Goal: Transaction & Acquisition: Download file/media

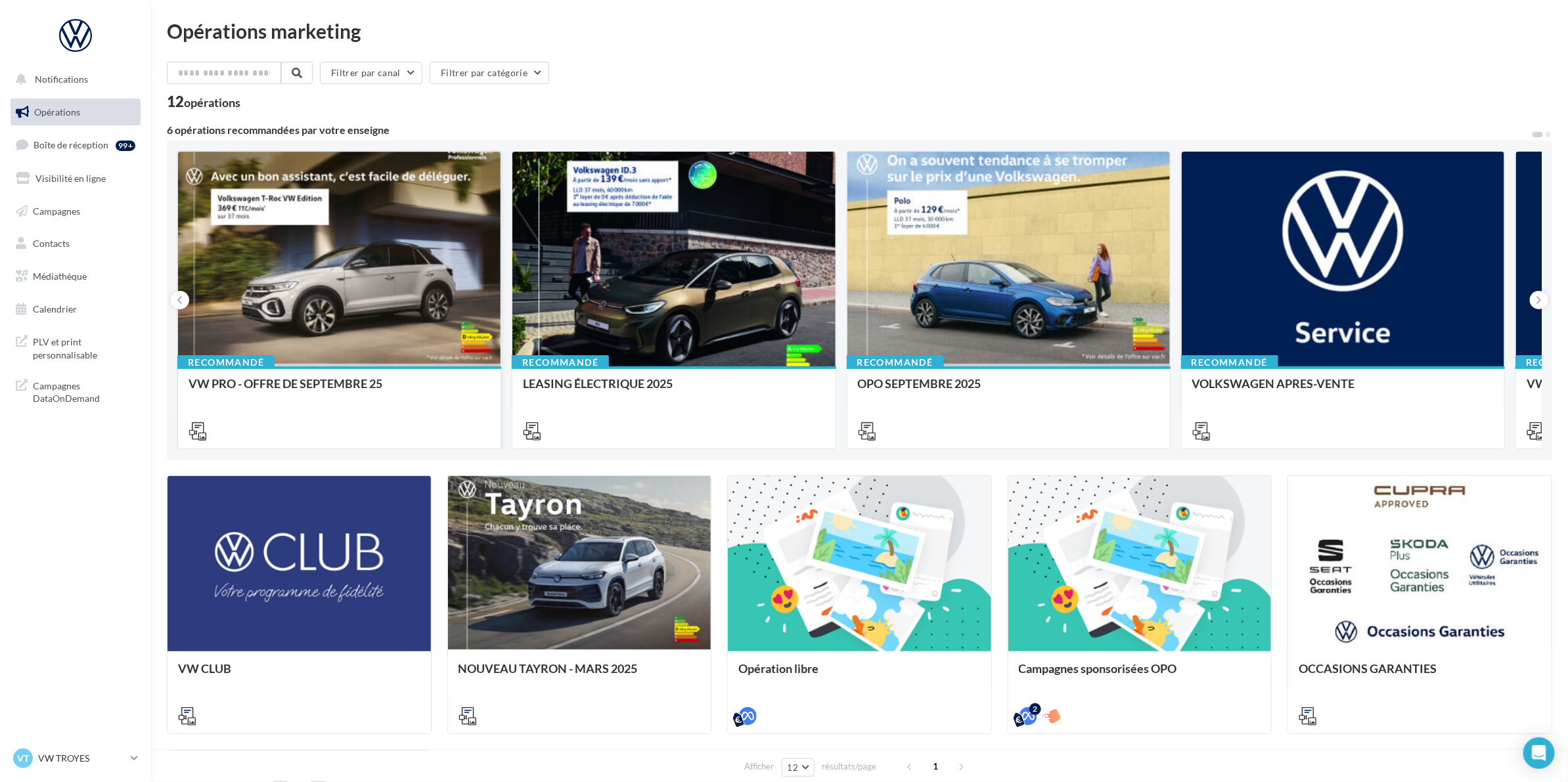
click at [186, 421] on div at bounding box center [339, 430] width 322 height 37
click at [324, 313] on div at bounding box center [339, 260] width 322 height 217
drag, startPoint x: 625, startPoint y: 102, endPoint x: 631, endPoint y: 140, distance: 38.5
click at [699, 339] on div at bounding box center [673, 260] width 322 height 217
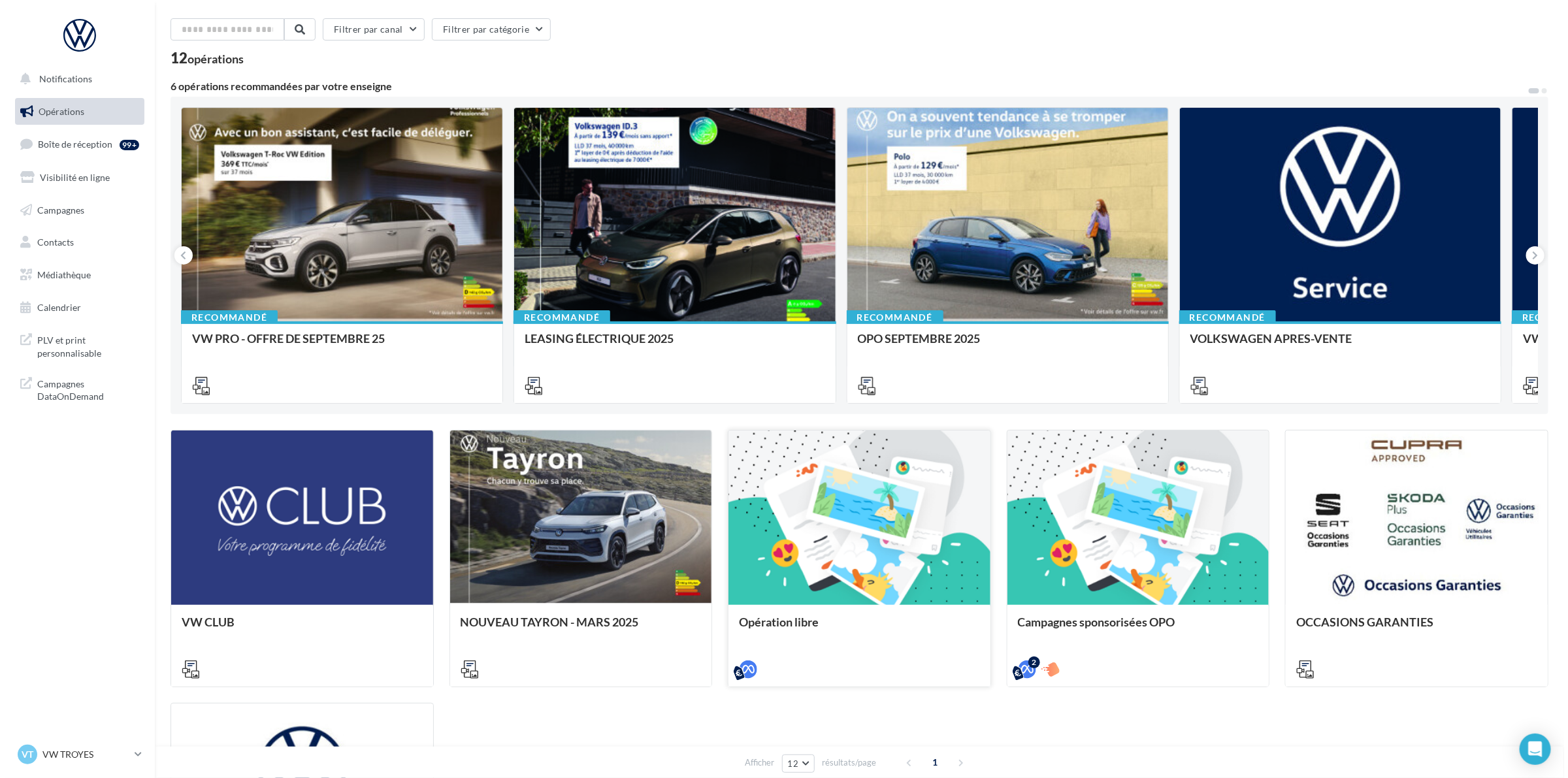
scroll to position [82, 0]
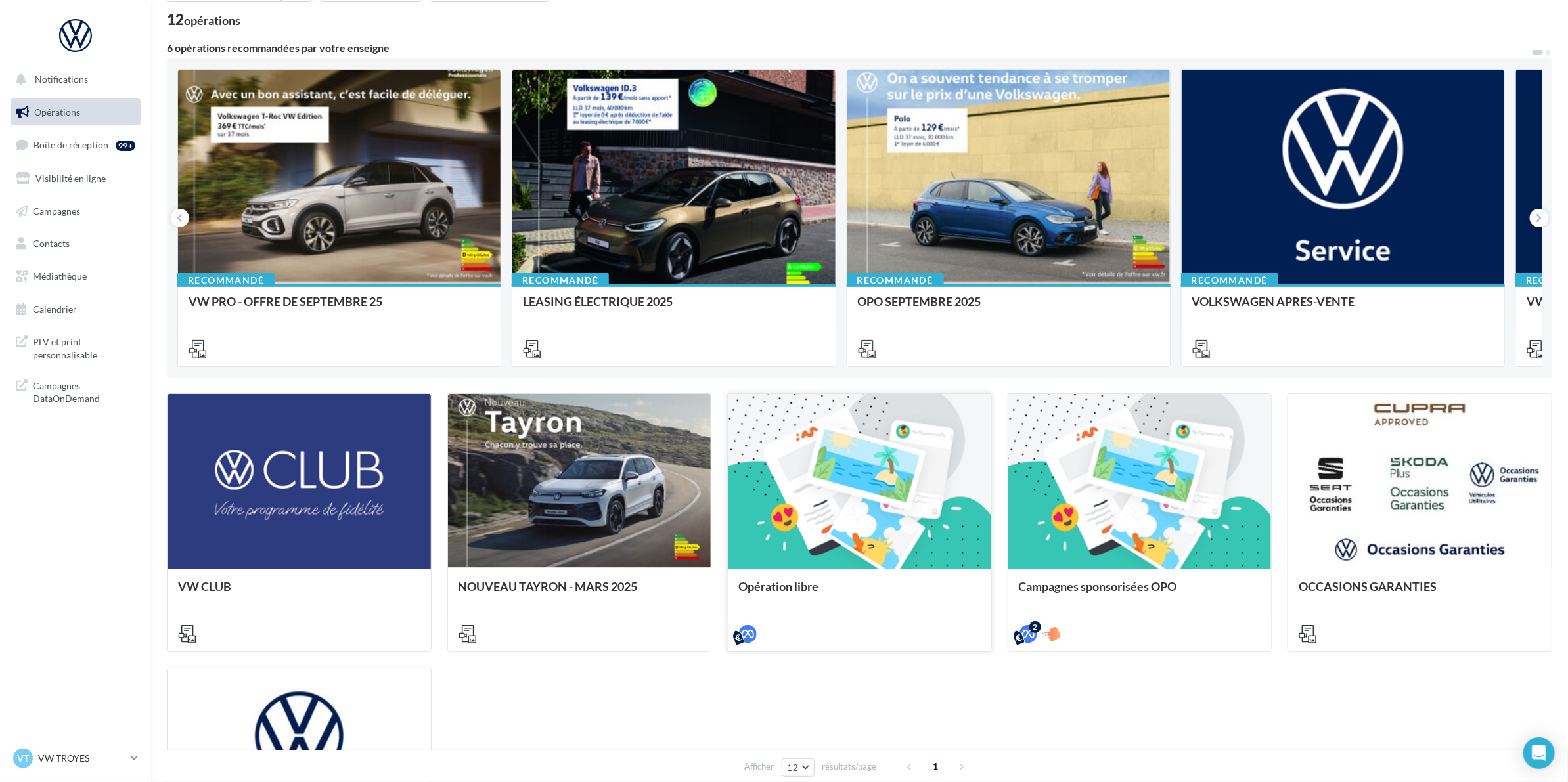
click at [798, 517] on div at bounding box center [859, 483] width 264 height 177
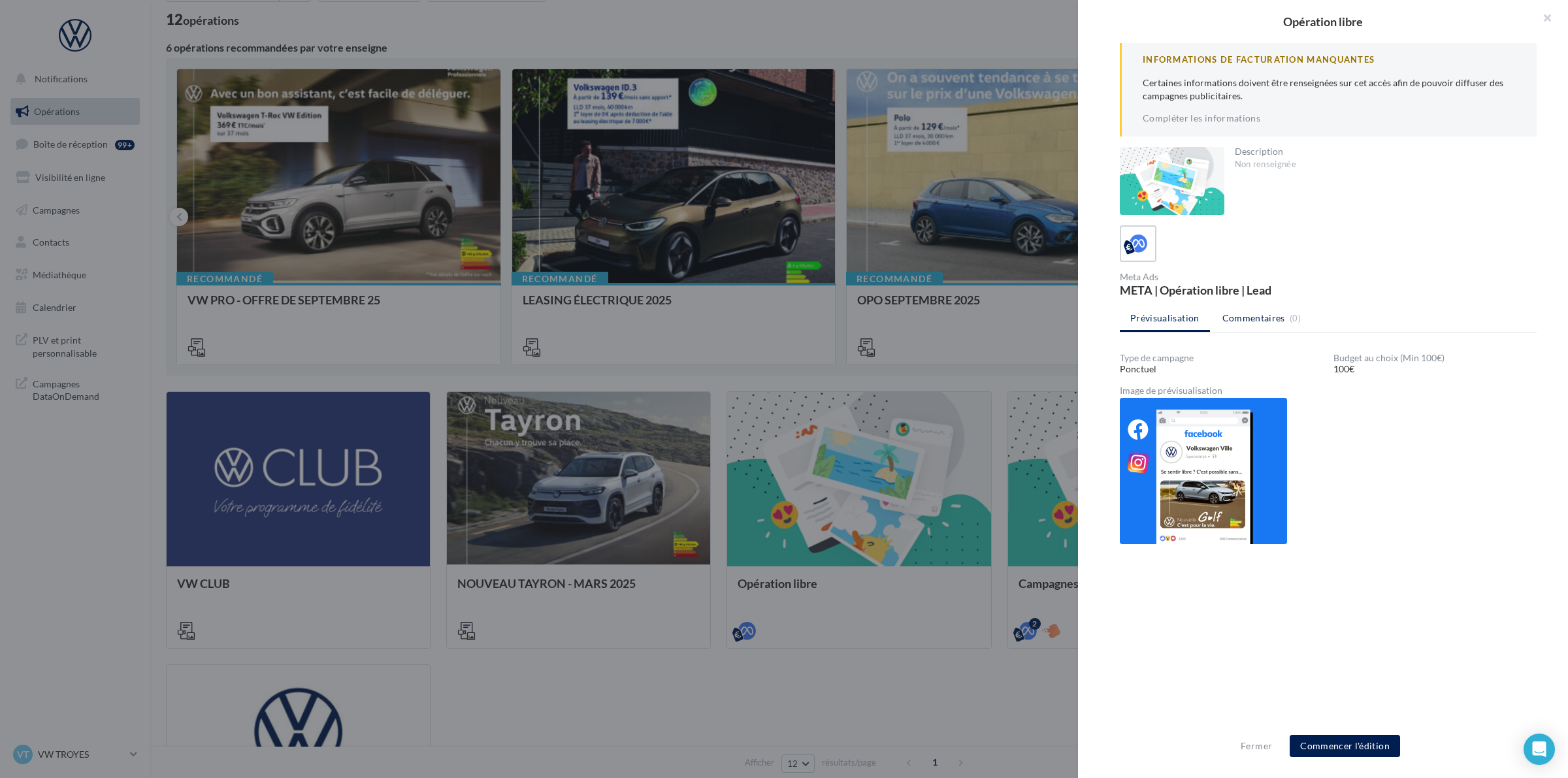
click at [1245, 323] on li "Commentaires (0)" at bounding box center [1261, 319] width 100 height 24
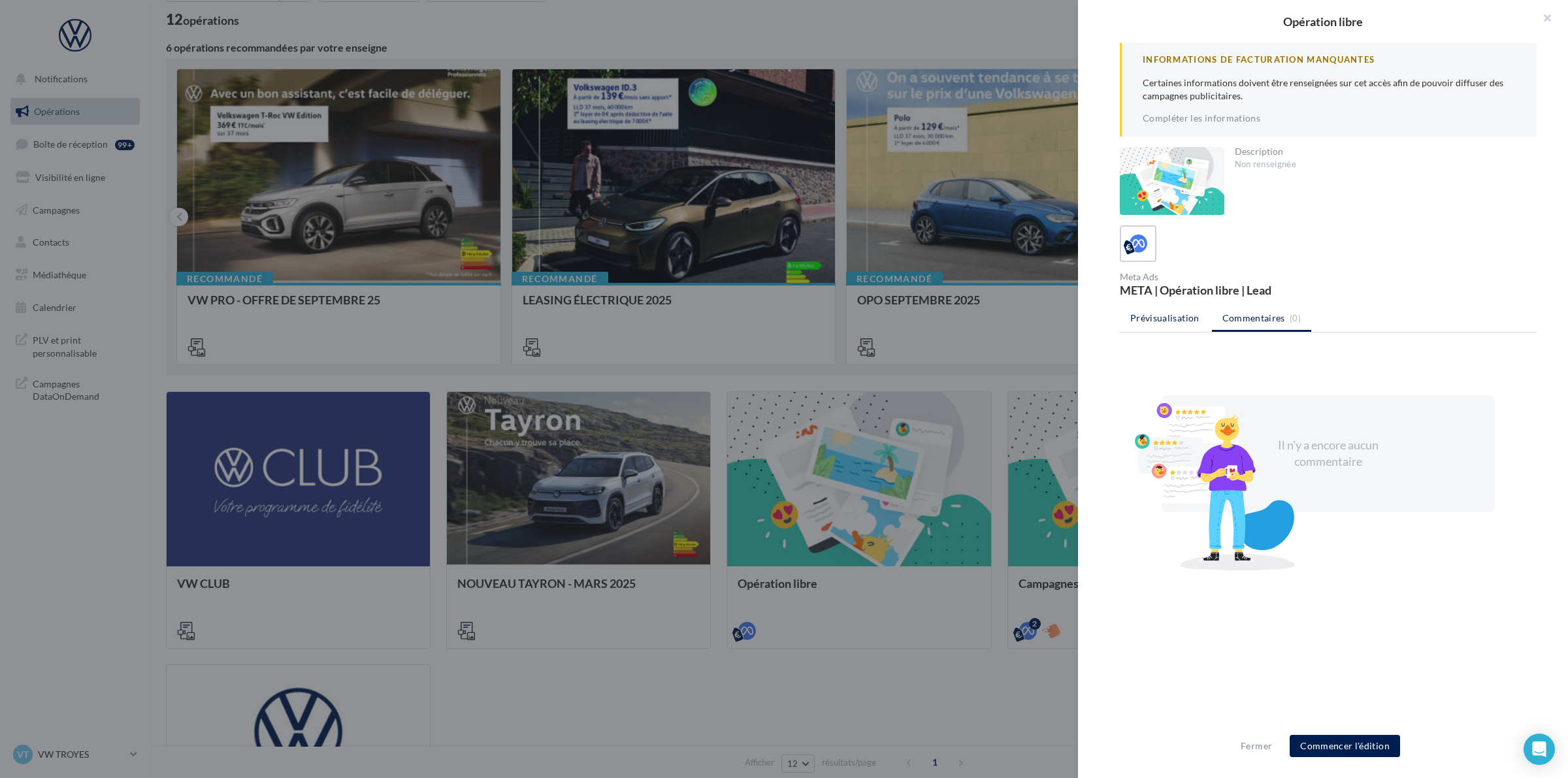
click at [1154, 319] on span "Prévisualisation" at bounding box center [1165, 317] width 69 height 11
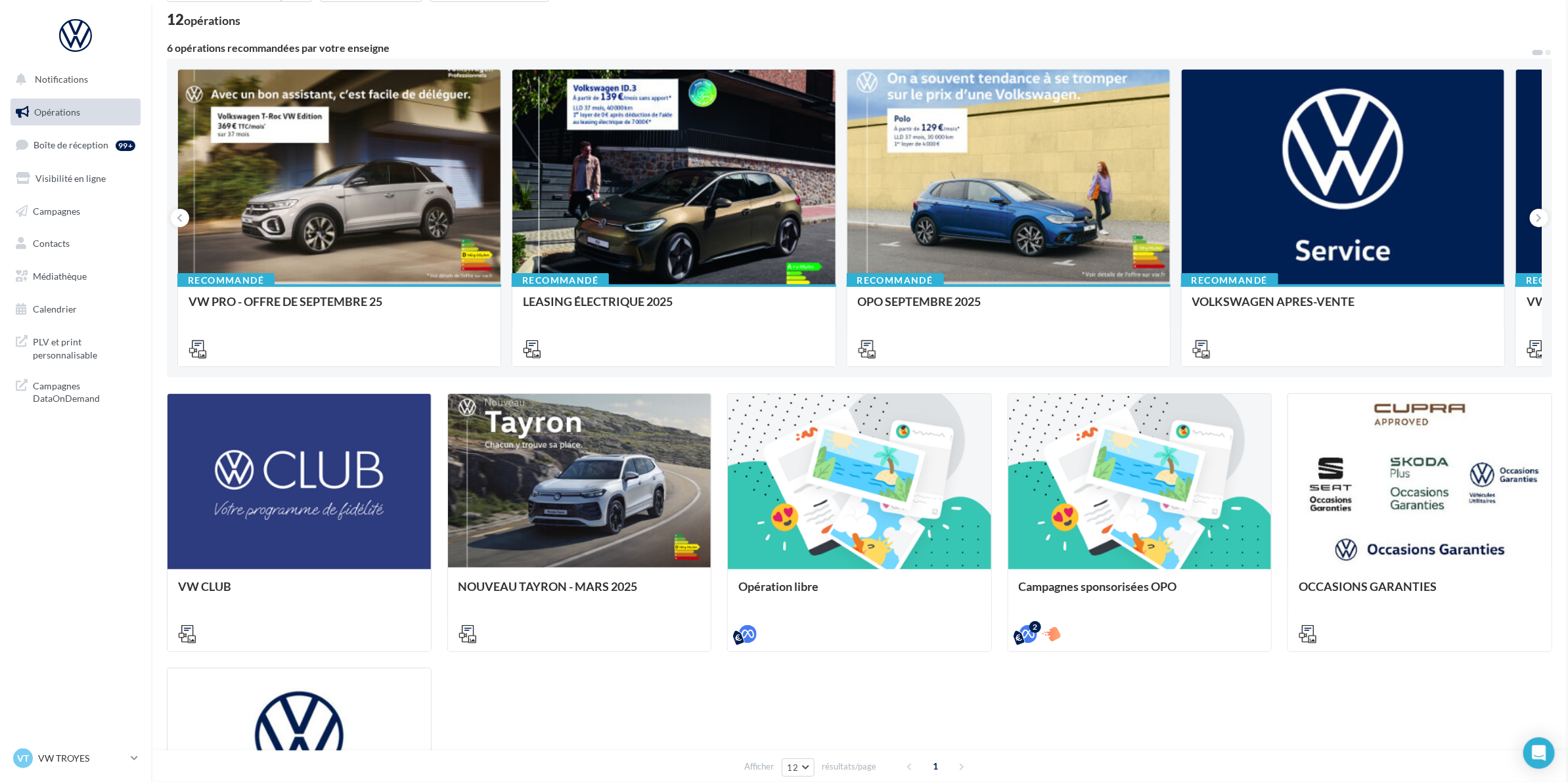
click at [665, 137] on div at bounding box center [673, 178] width 322 height 217
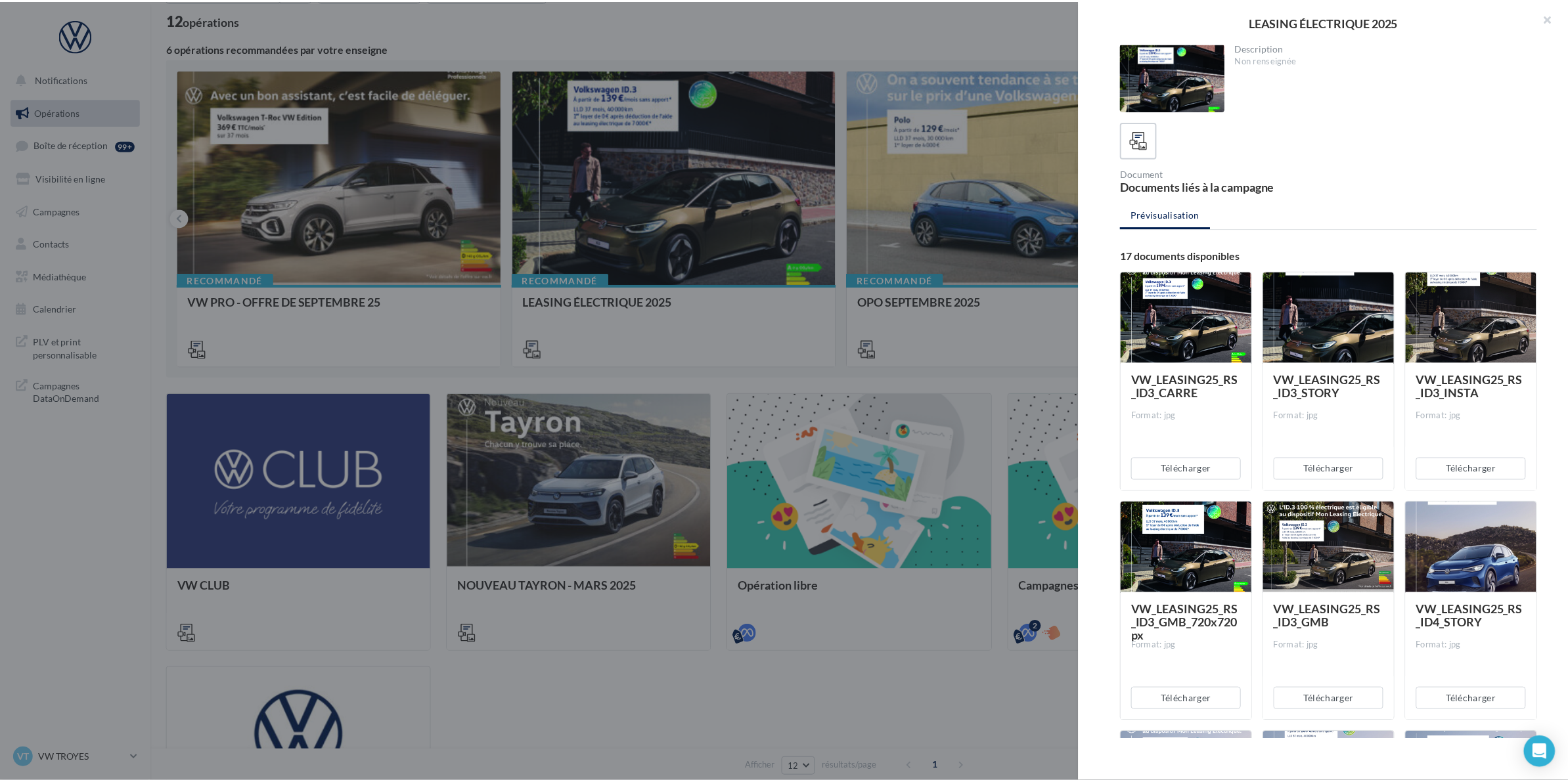
scroll to position [0, 0]
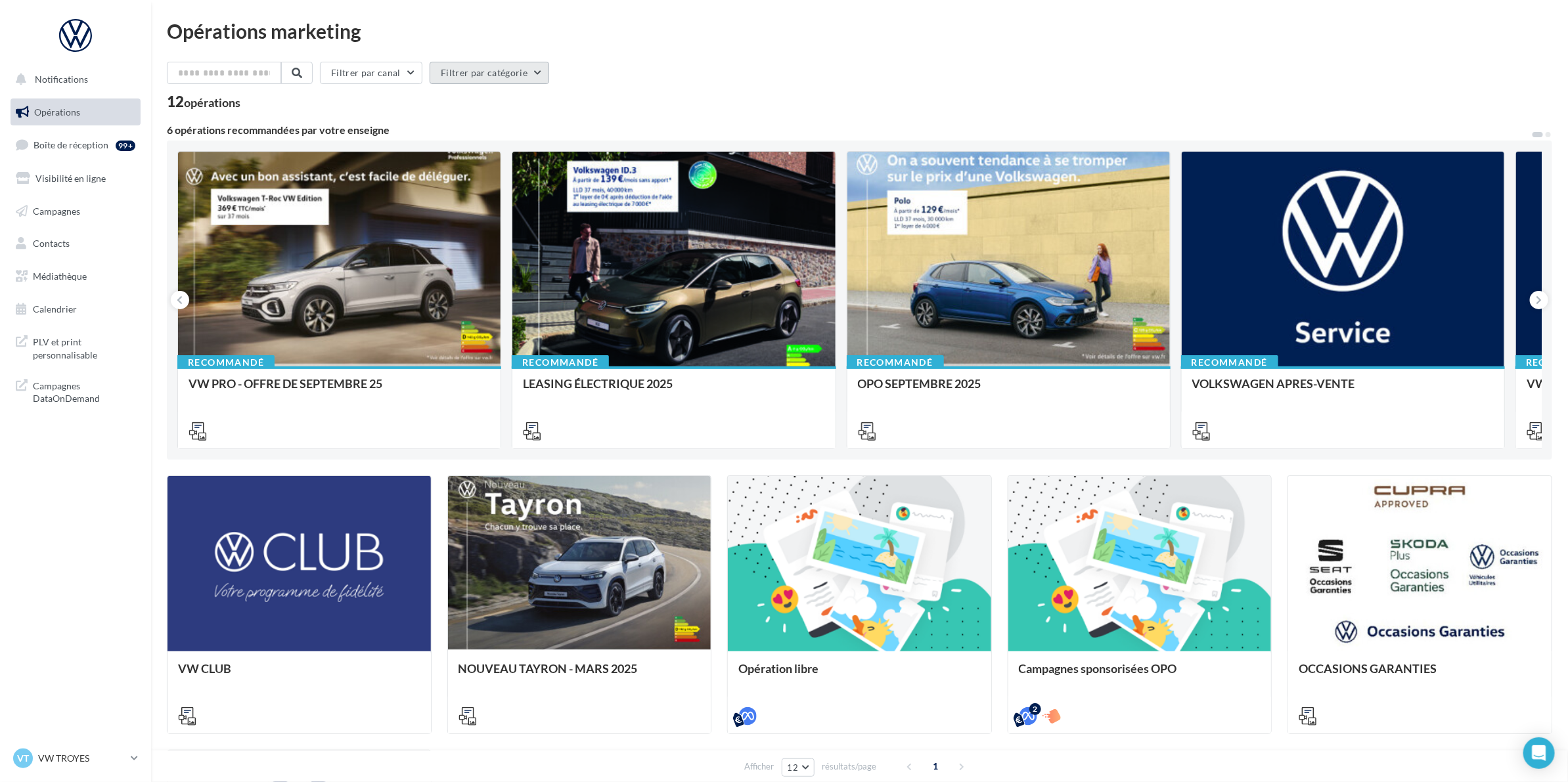
click at [471, 76] on button "Filtrer par catégorie" at bounding box center [489, 73] width 119 height 22
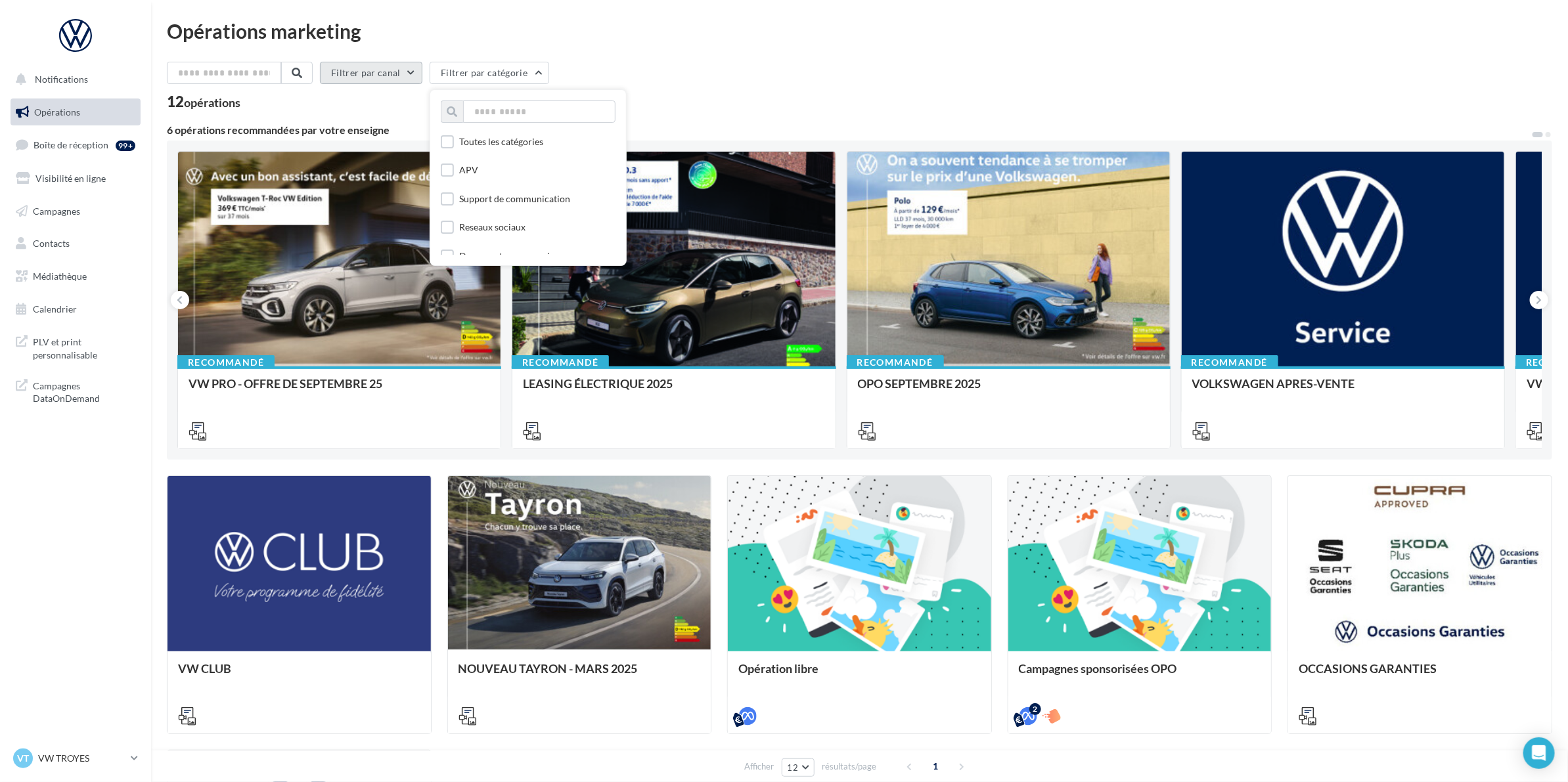
click at [408, 72] on button "Filtrer par canal" at bounding box center [370, 73] width 102 height 22
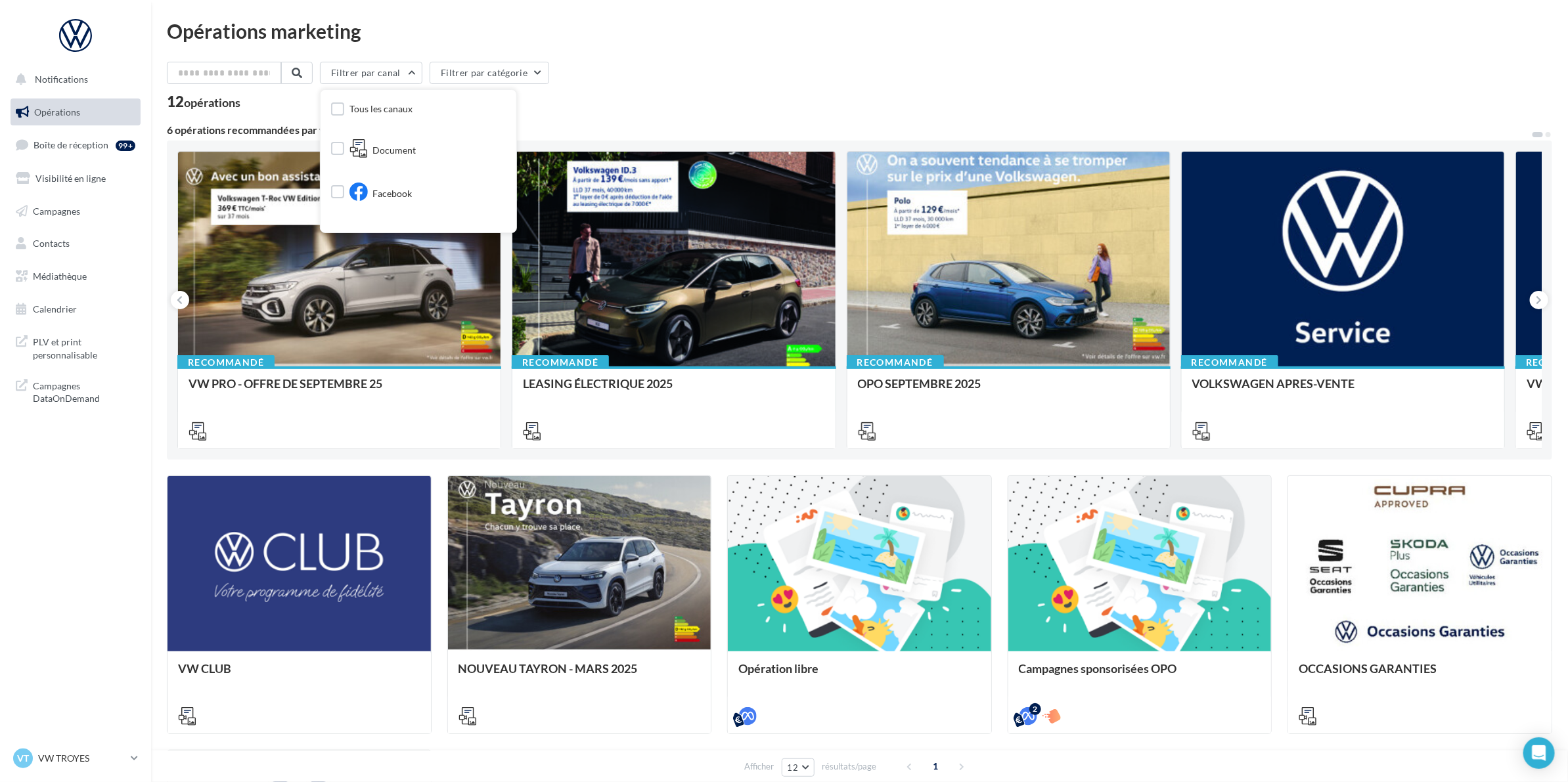
click at [665, 70] on div "Filtrer par canal Tous les canaux Document Facebook Instagram Post LinkedIn Met…" at bounding box center [859, 76] width 1385 height 27
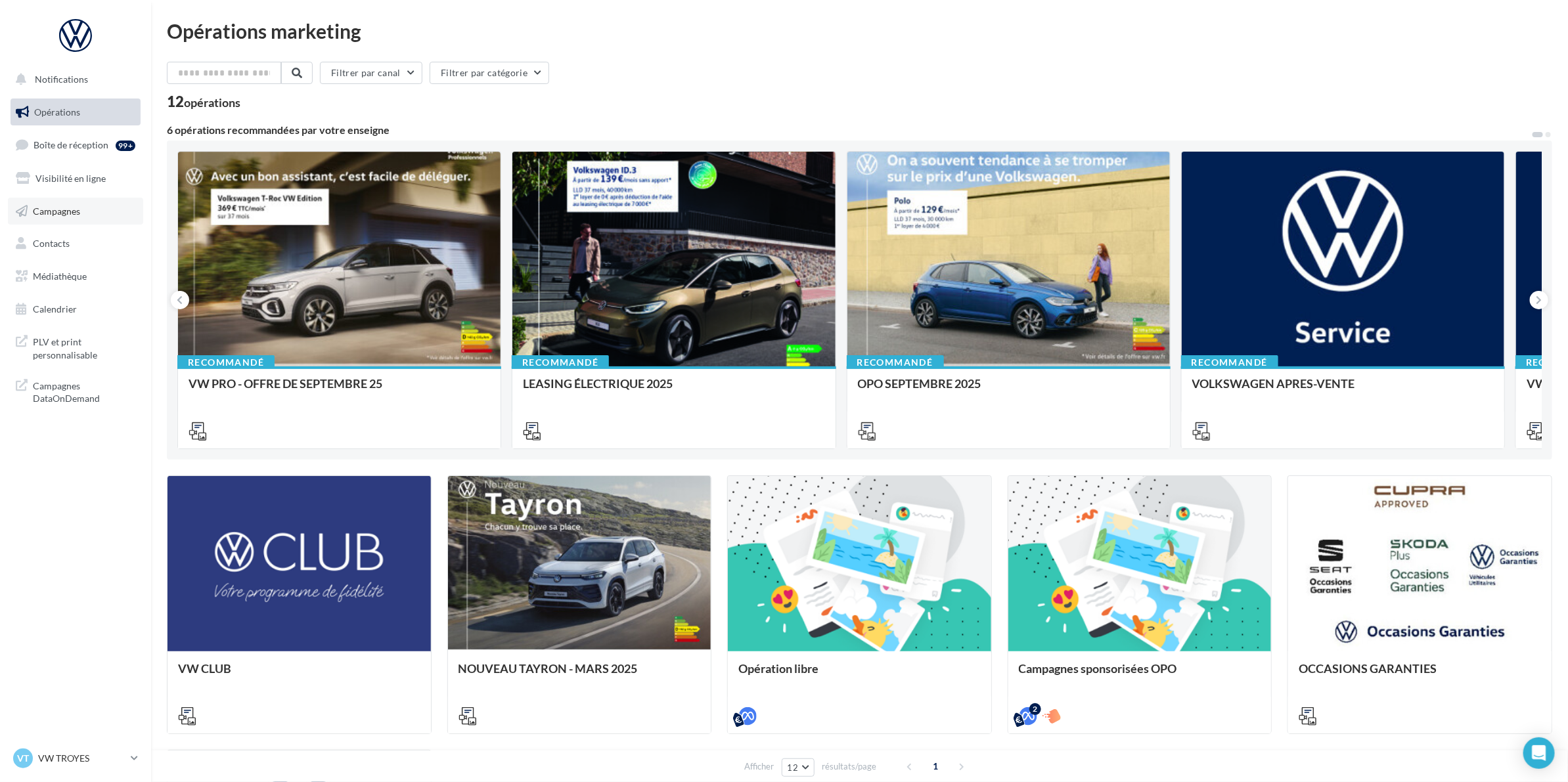
click at [80, 214] on span "Campagnes" at bounding box center [56, 211] width 47 height 11
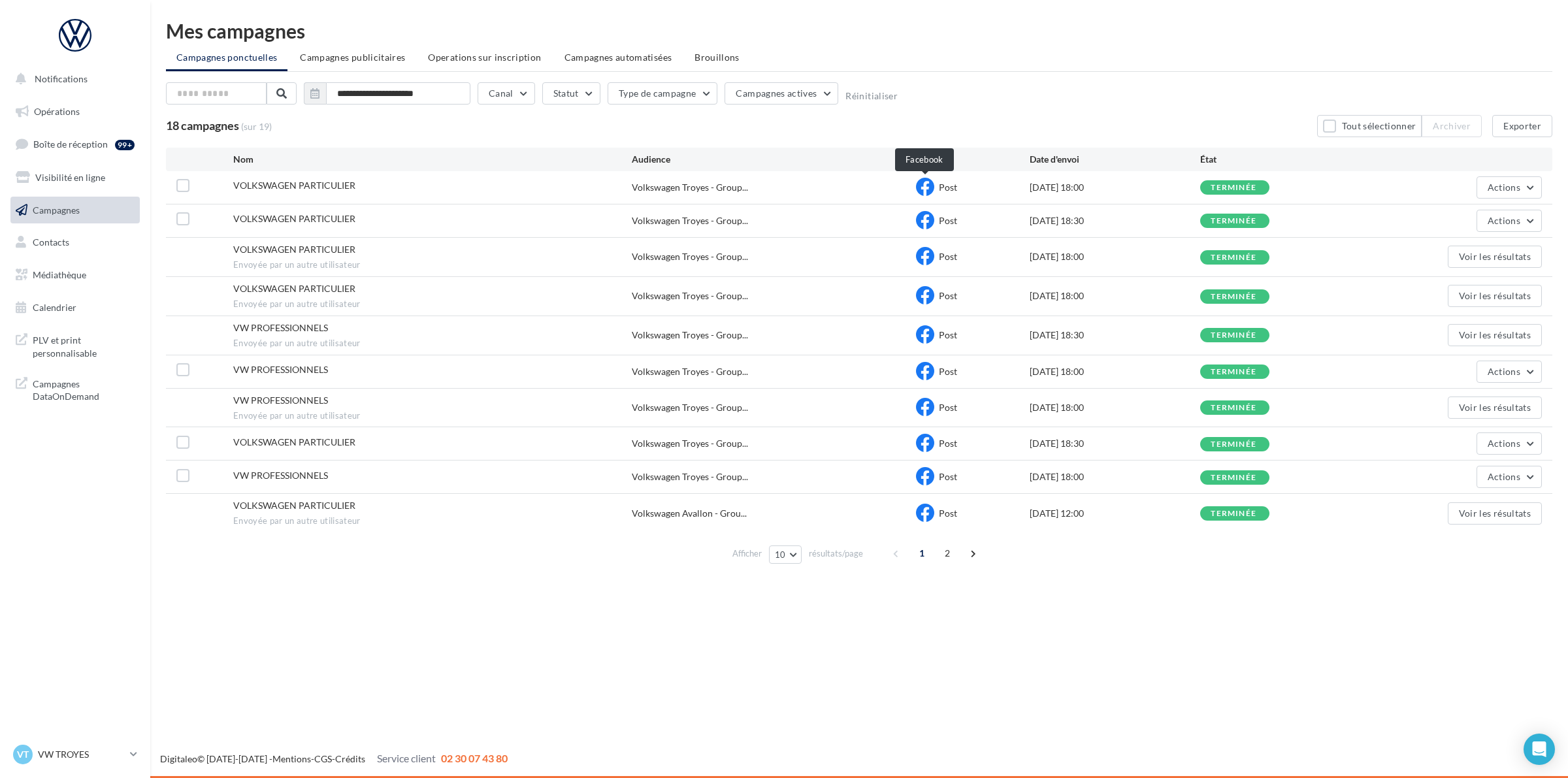
click at [933, 188] on icon at bounding box center [925, 186] width 18 height 18
click at [68, 36] on div at bounding box center [75, 35] width 104 height 32
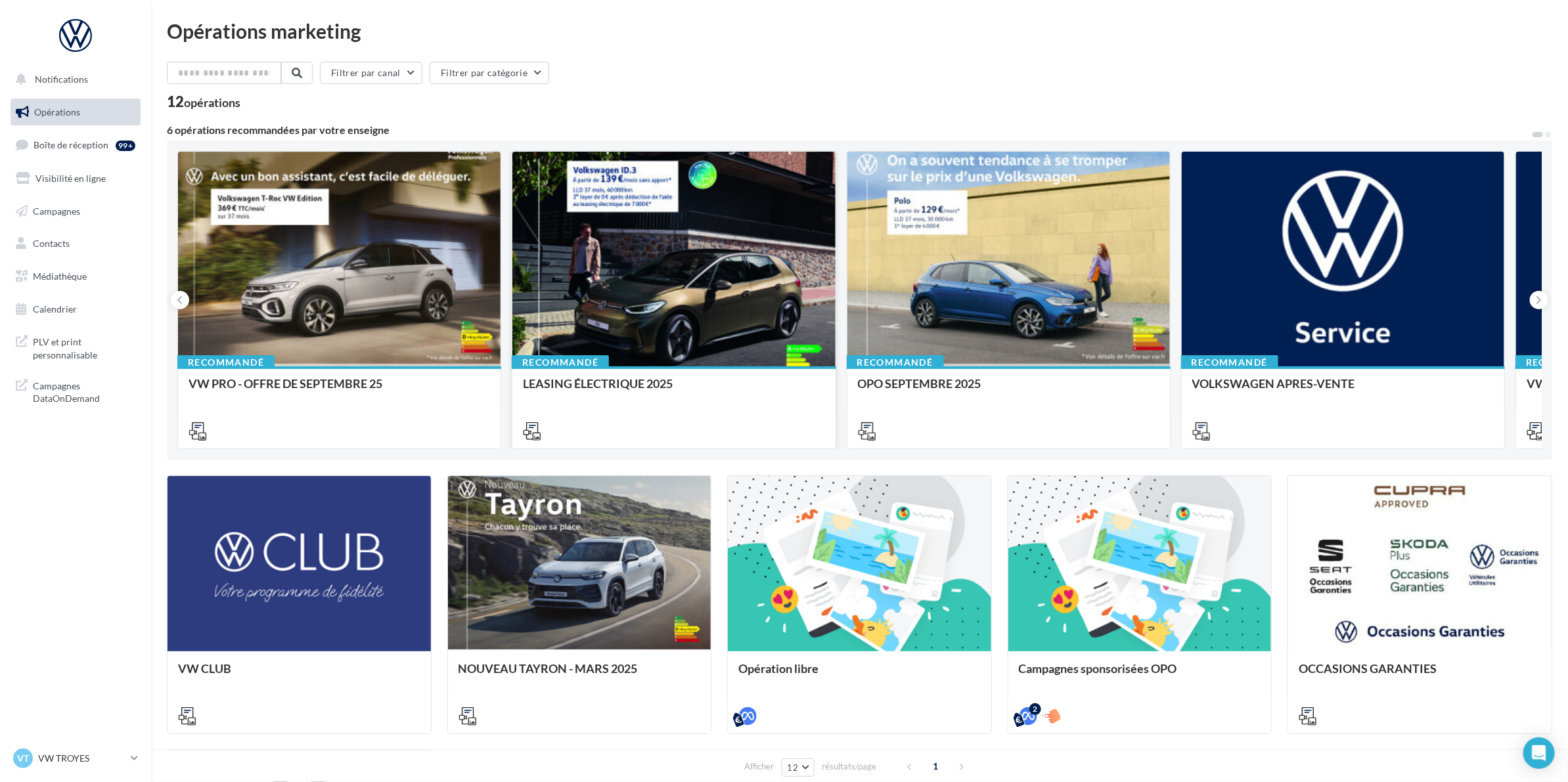
click at [684, 290] on div at bounding box center [673, 260] width 322 height 217
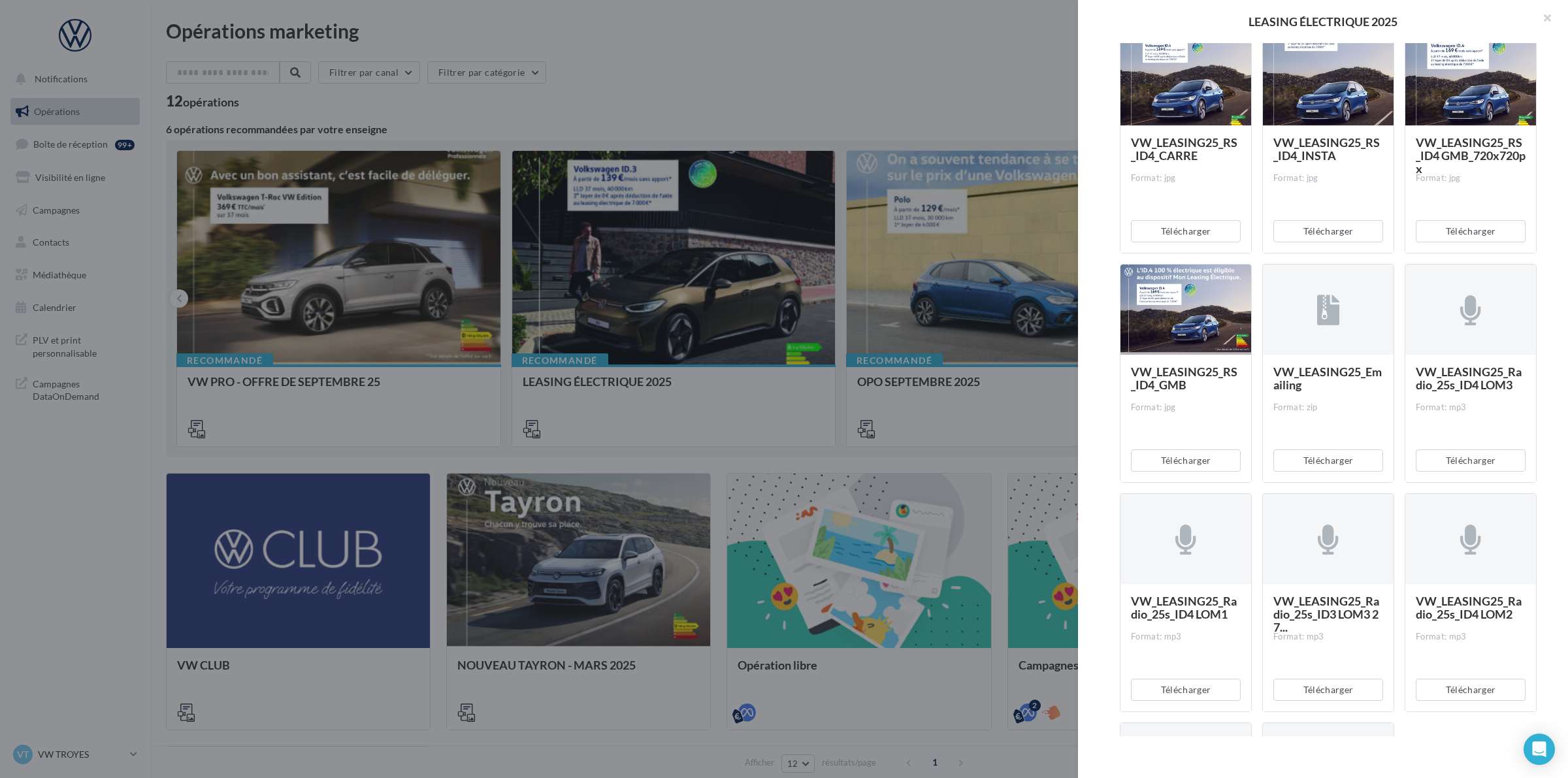
scroll to position [735, 0]
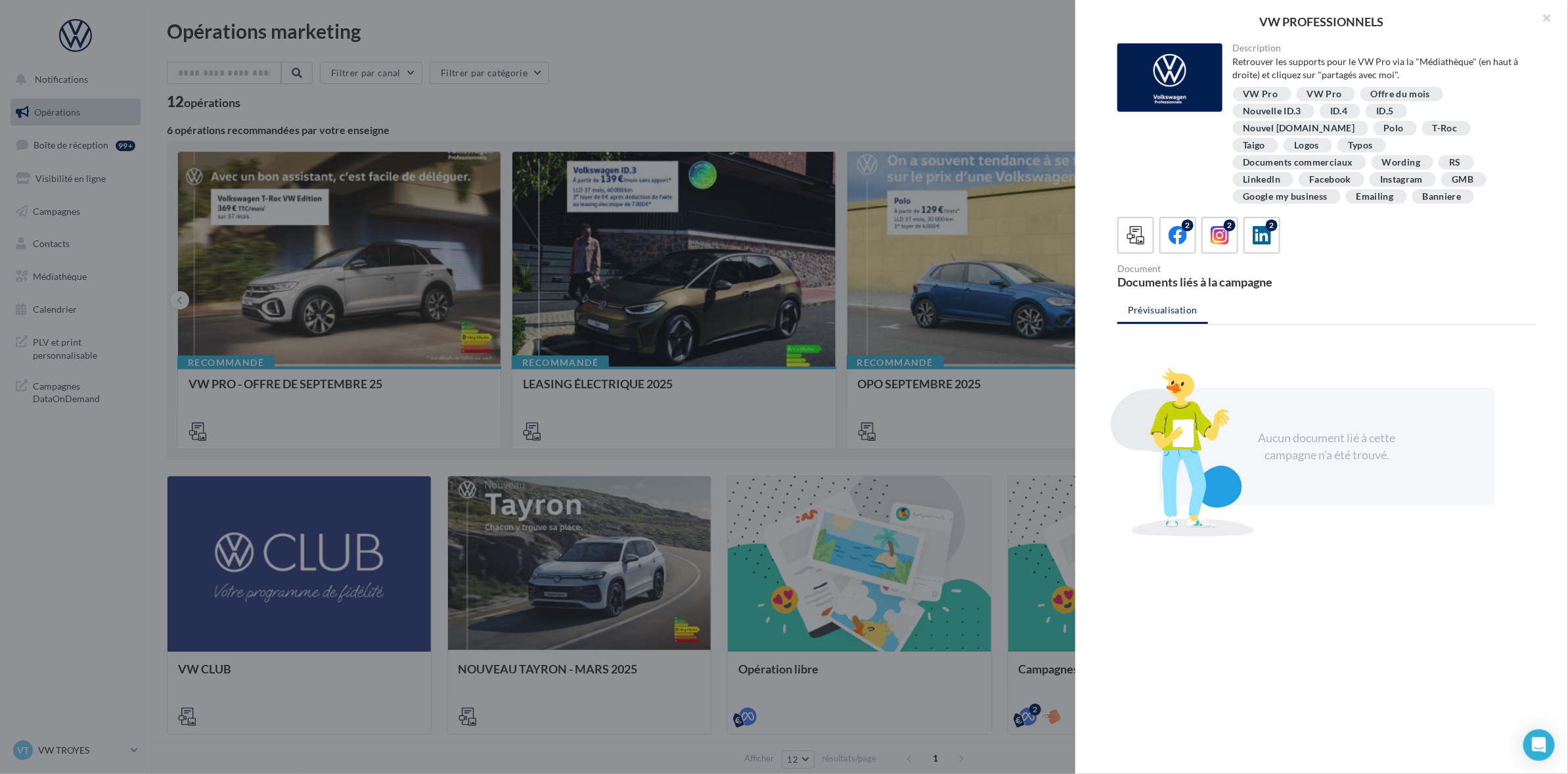
click at [810, 56] on div at bounding box center [784, 387] width 1568 height 774
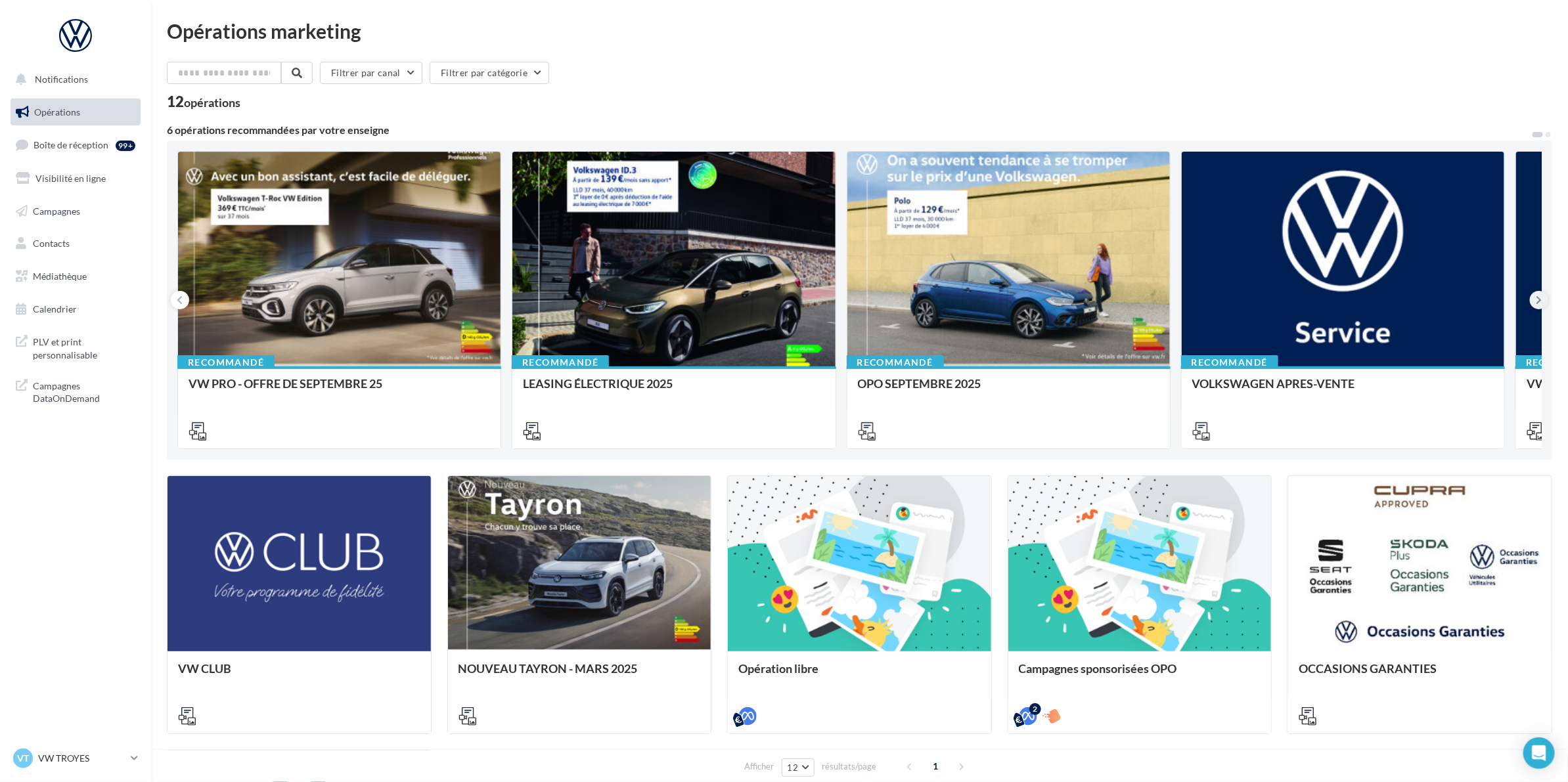
click at [1539, 300] on icon at bounding box center [1539, 300] width 6 height 13
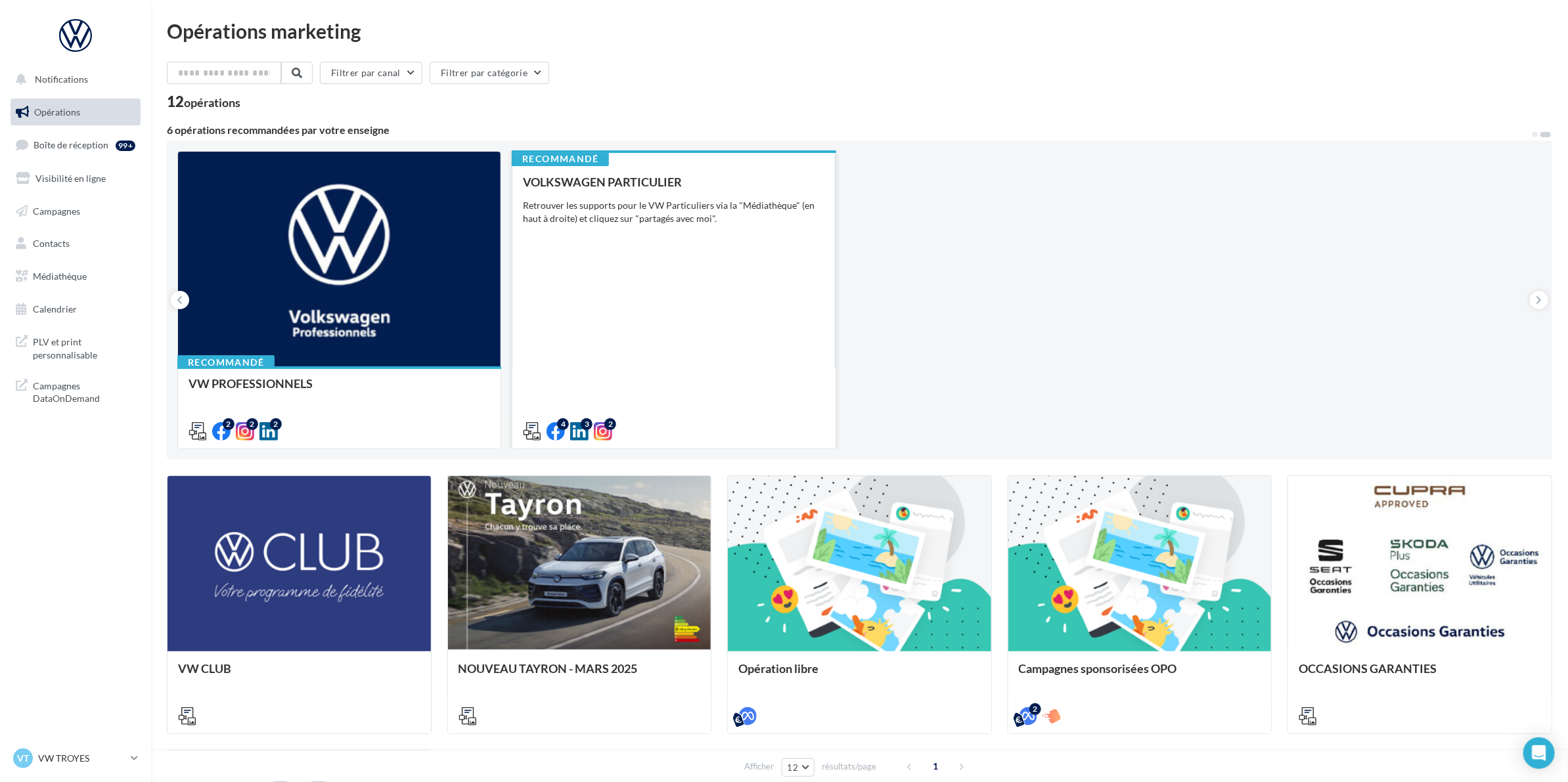
click at [693, 268] on div "VOLKSWAGEN PARTICULIER Retrouver les supports pour le VW Particuliers via la "M…" at bounding box center [674, 306] width 302 height 261
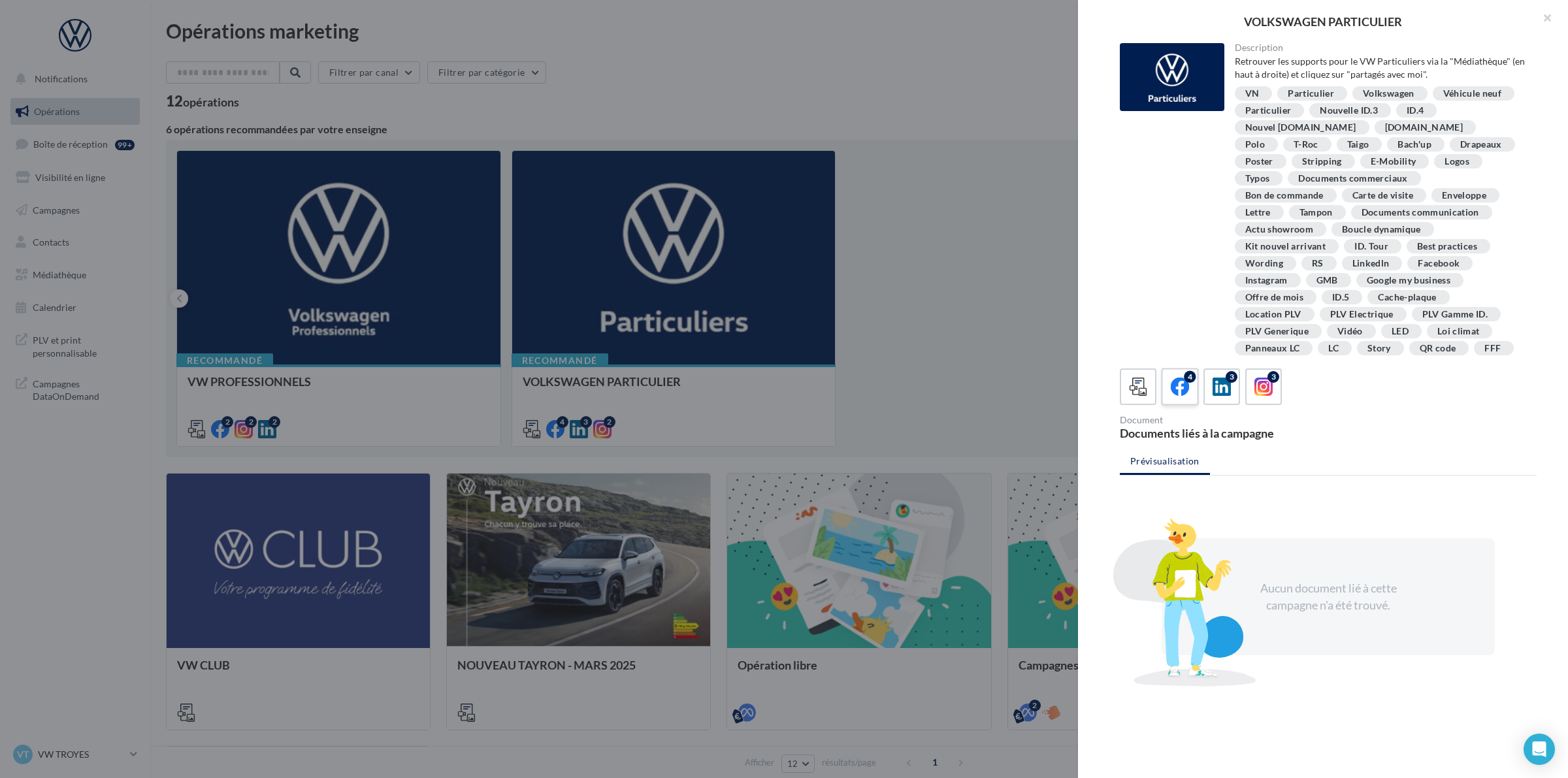
click at [1180, 397] on icon at bounding box center [1180, 387] width 19 height 19
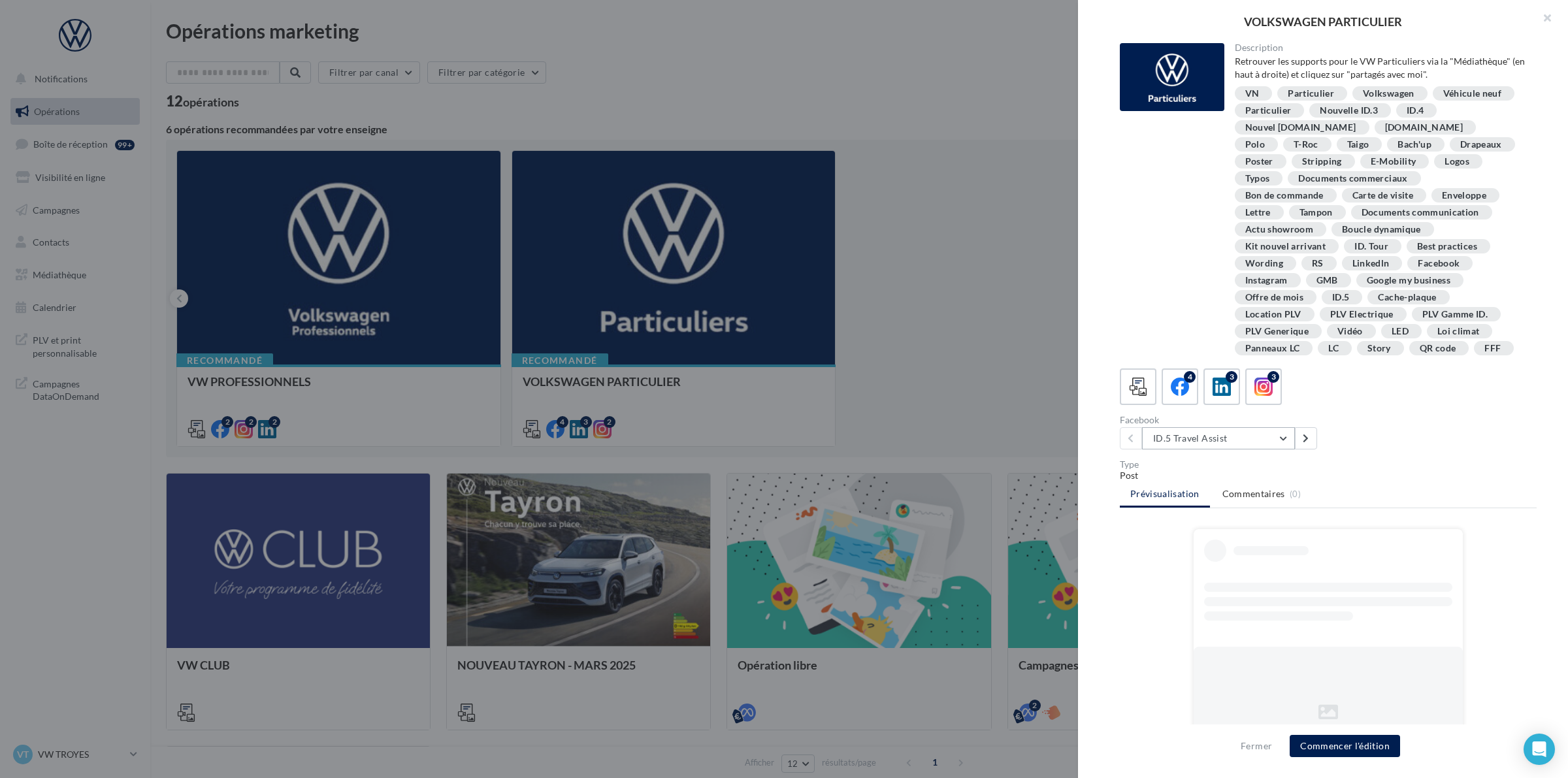
click at [1224, 450] on button "ID.5 Travel Assist" at bounding box center [1218, 439] width 153 height 22
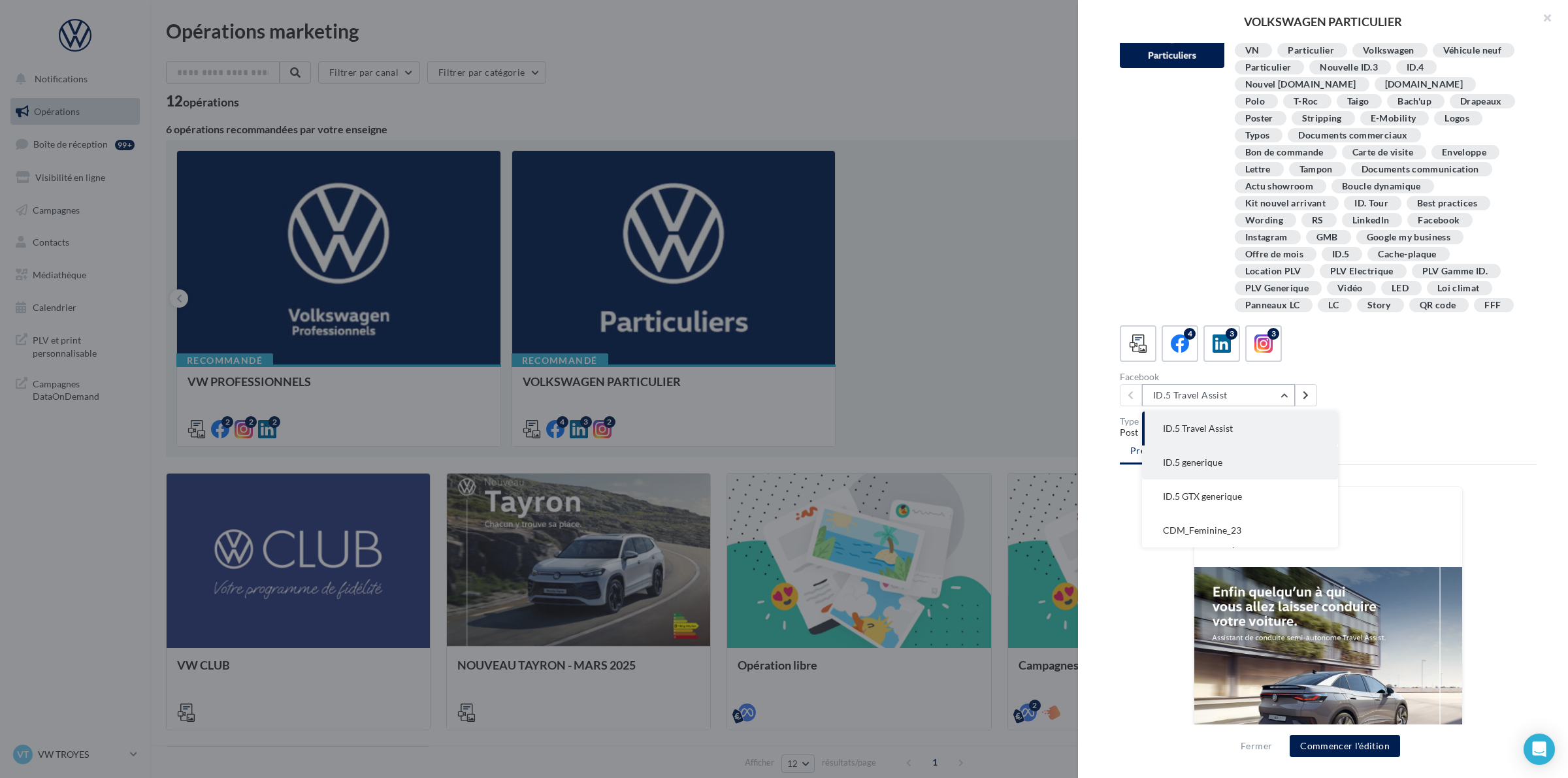
scroll to position [67, 0]
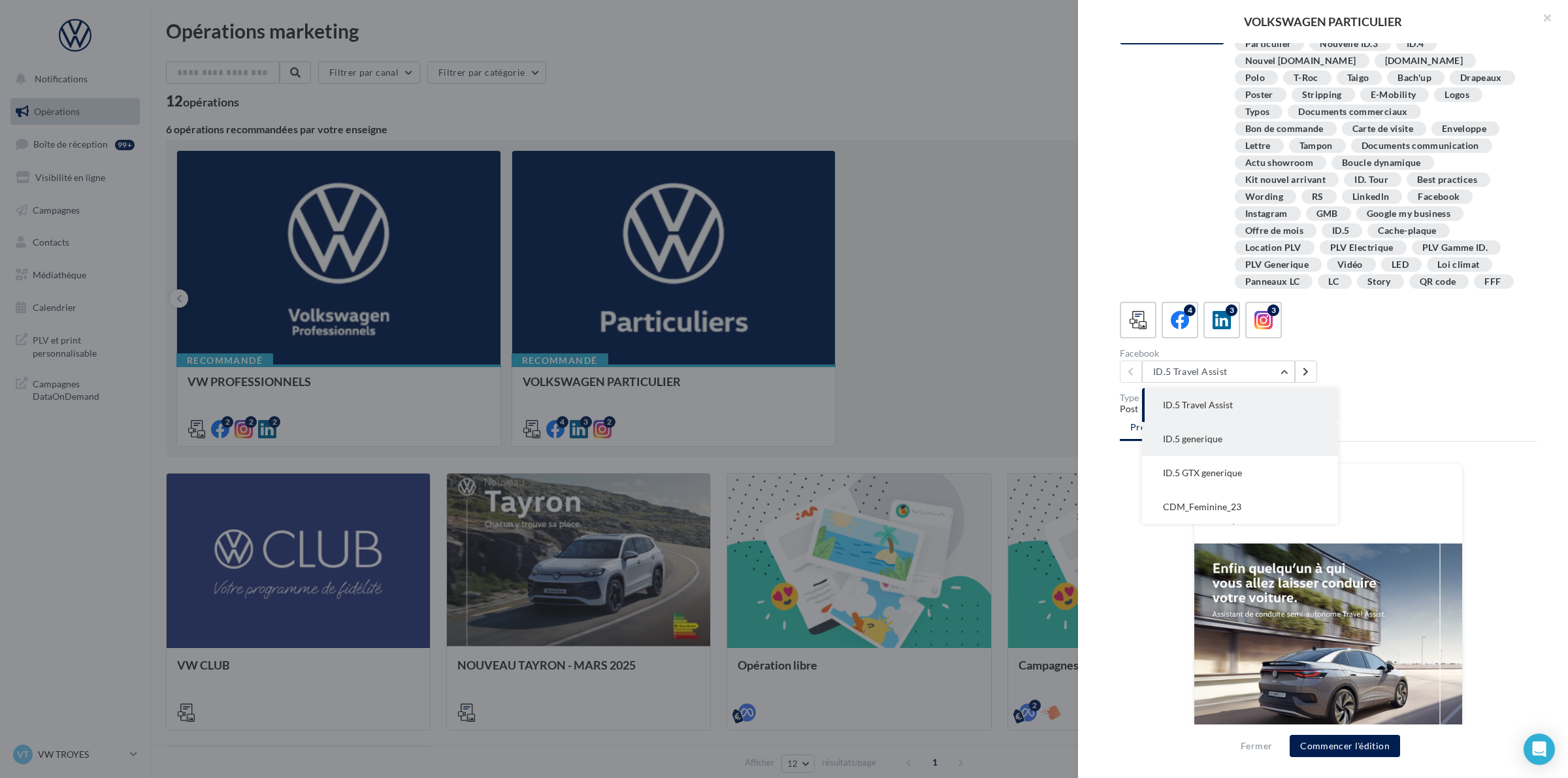
click at [1251, 452] on button "ID.5 generique" at bounding box center [1239, 439] width 196 height 34
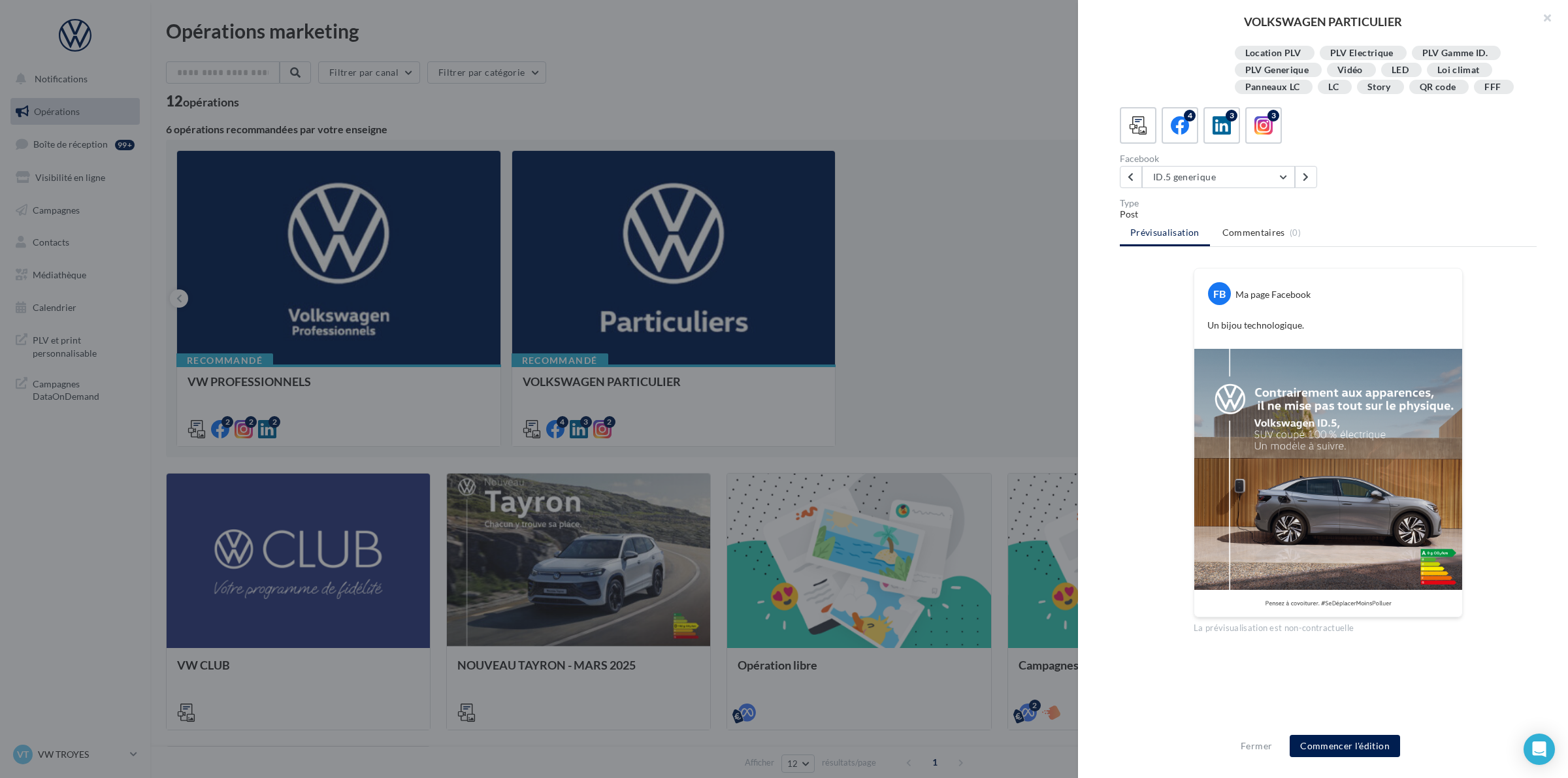
scroll to position [286, 0]
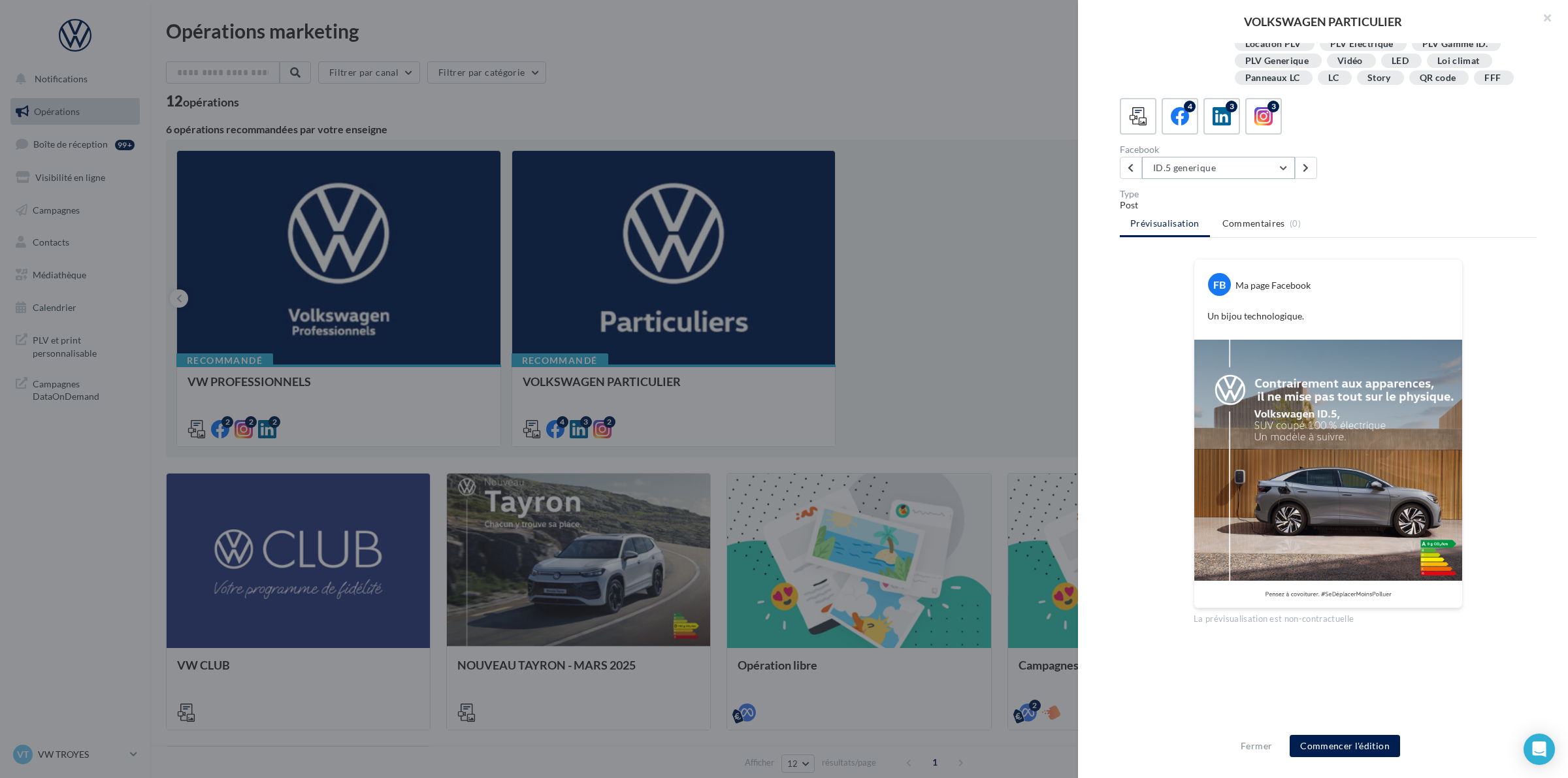
click at [1222, 171] on button "ID.5 generique" at bounding box center [1218, 168] width 153 height 22
click at [1222, 301] on span "CDM_Feminine_23" at bounding box center [1202, 303] width 79 height 11
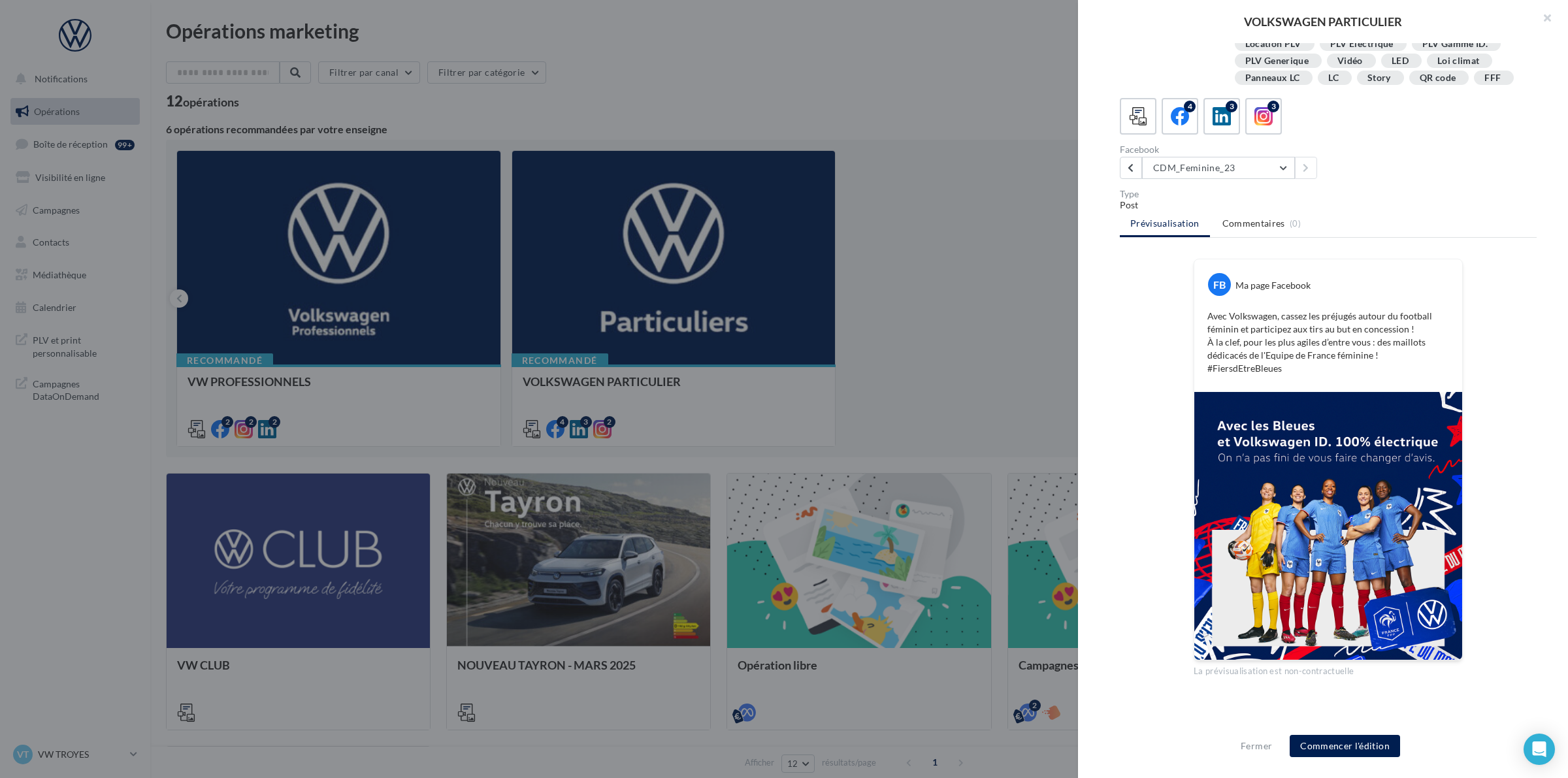
click at [1258, 737] on div "Fermer Commencer l'édition" at bounding box center [1323, 746] width 175 height 22
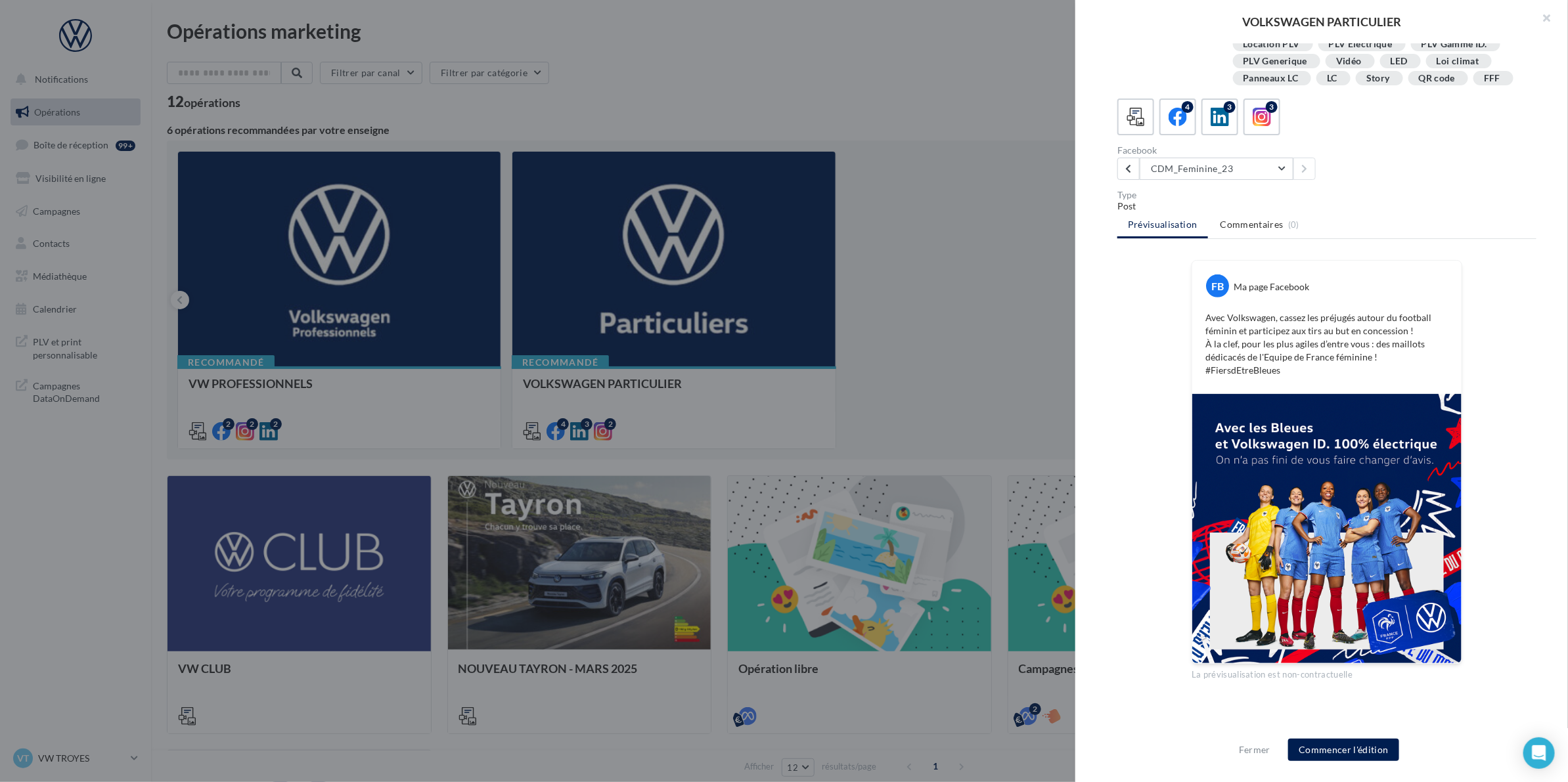
click at [1005, 239] on div at bounding box center [784, 391] width 1568 height 782
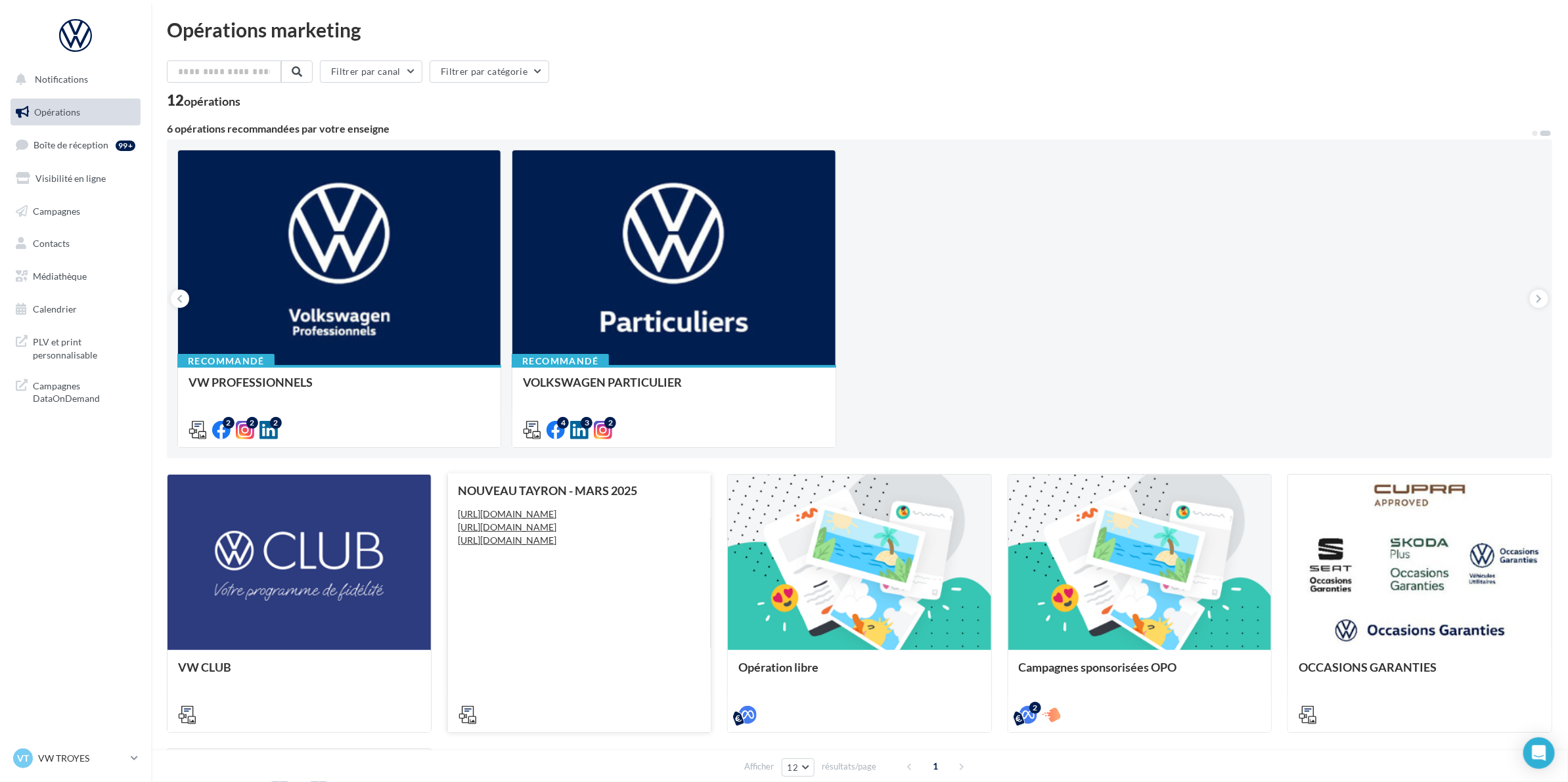
scroll to position [0, 0]
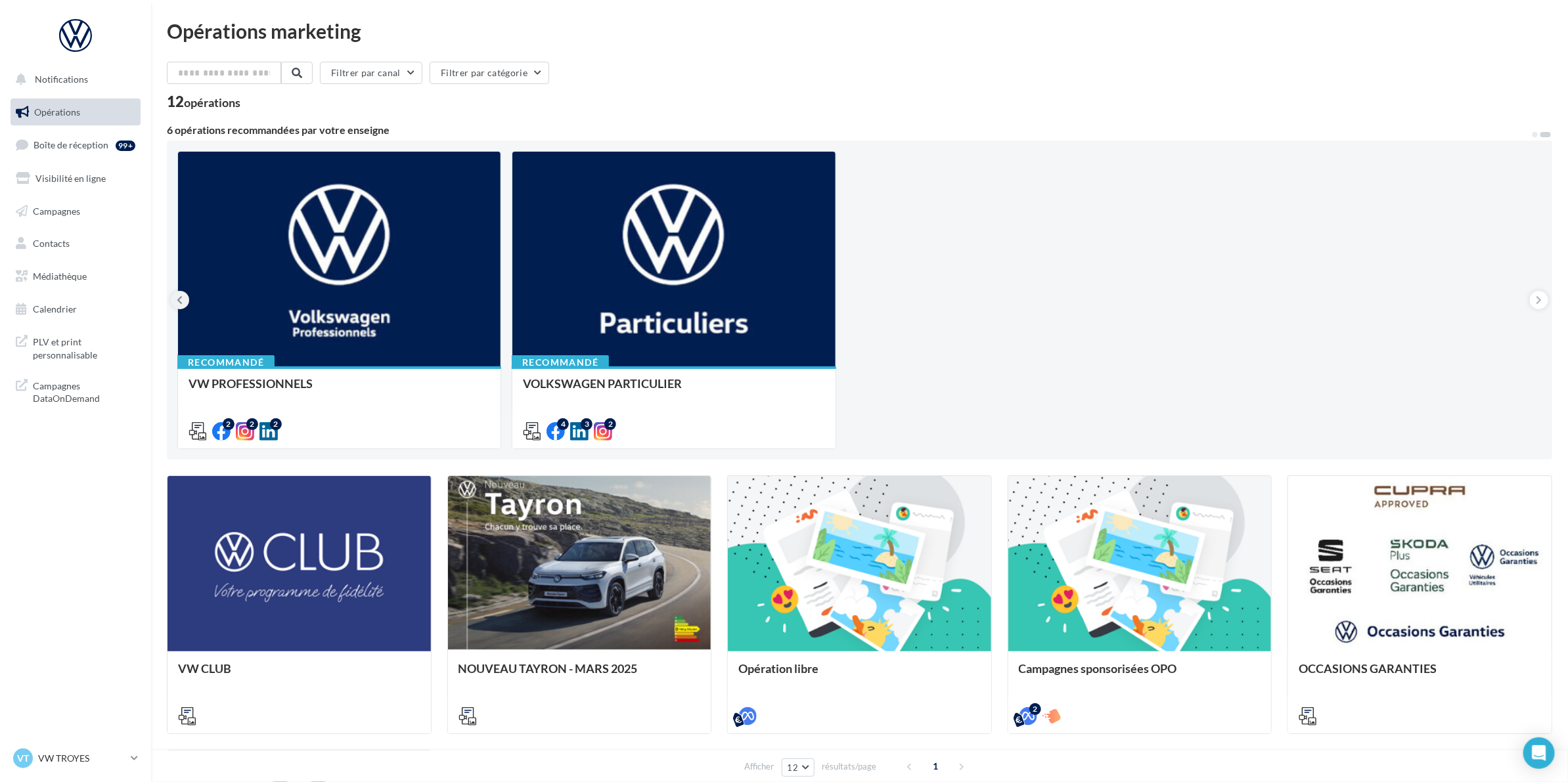
click at [178, 302] on icon at bounding box center [180, 300] width 6 height 13
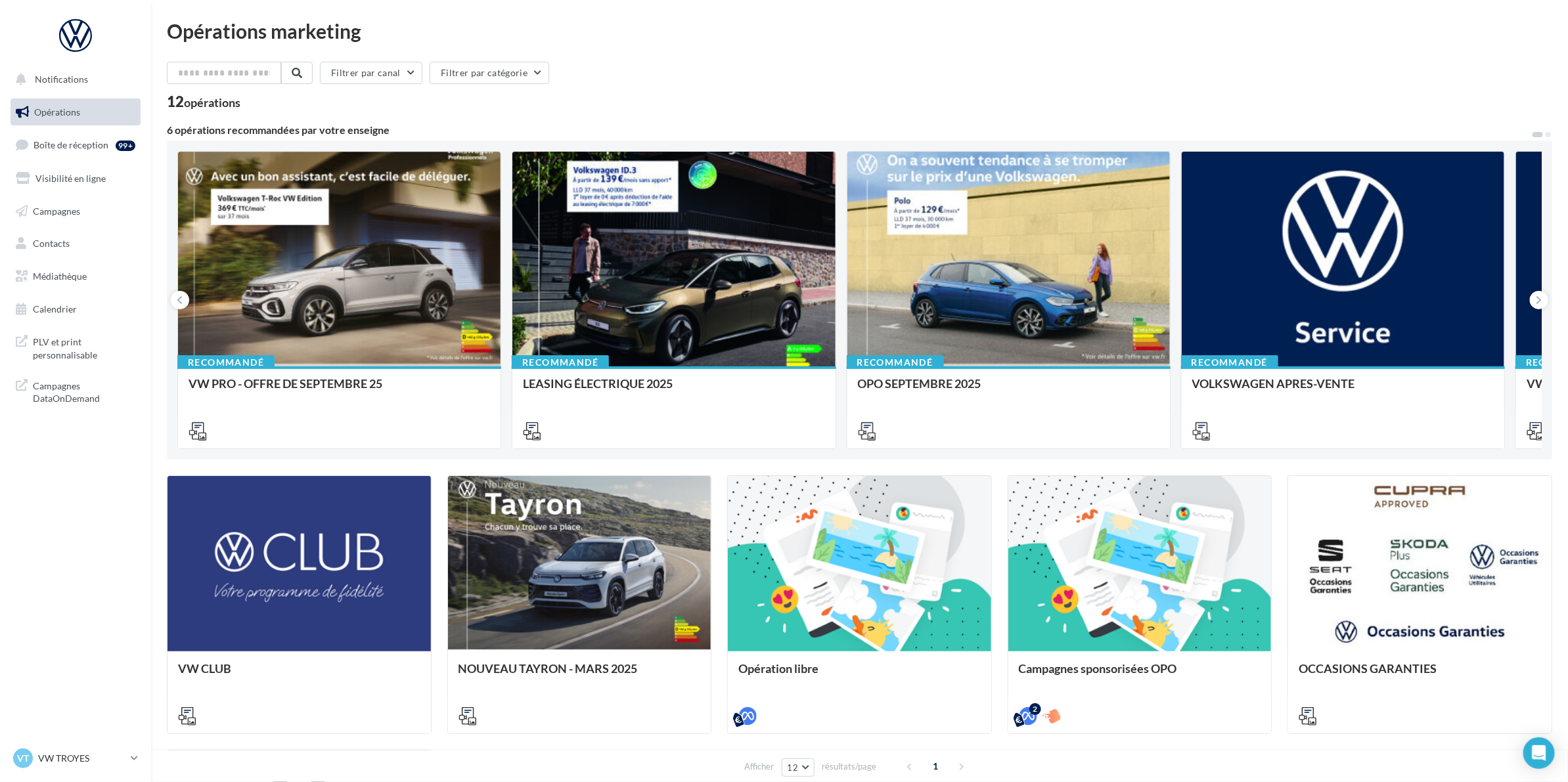
drag, startPoint x: 810, startPoint y: 83, endPoint x: 1575, endPoint y: 150, distance: 767.9
click at [1567, 150] on html "Notifications Opérations Boîte de réception 99+ Visibilité en ligne Campagnes C…" at bounding box center [784, 391] width 1568 height 782
click at [1539, 302] on icon at bounding box center [1539, 300] width 6 height 13
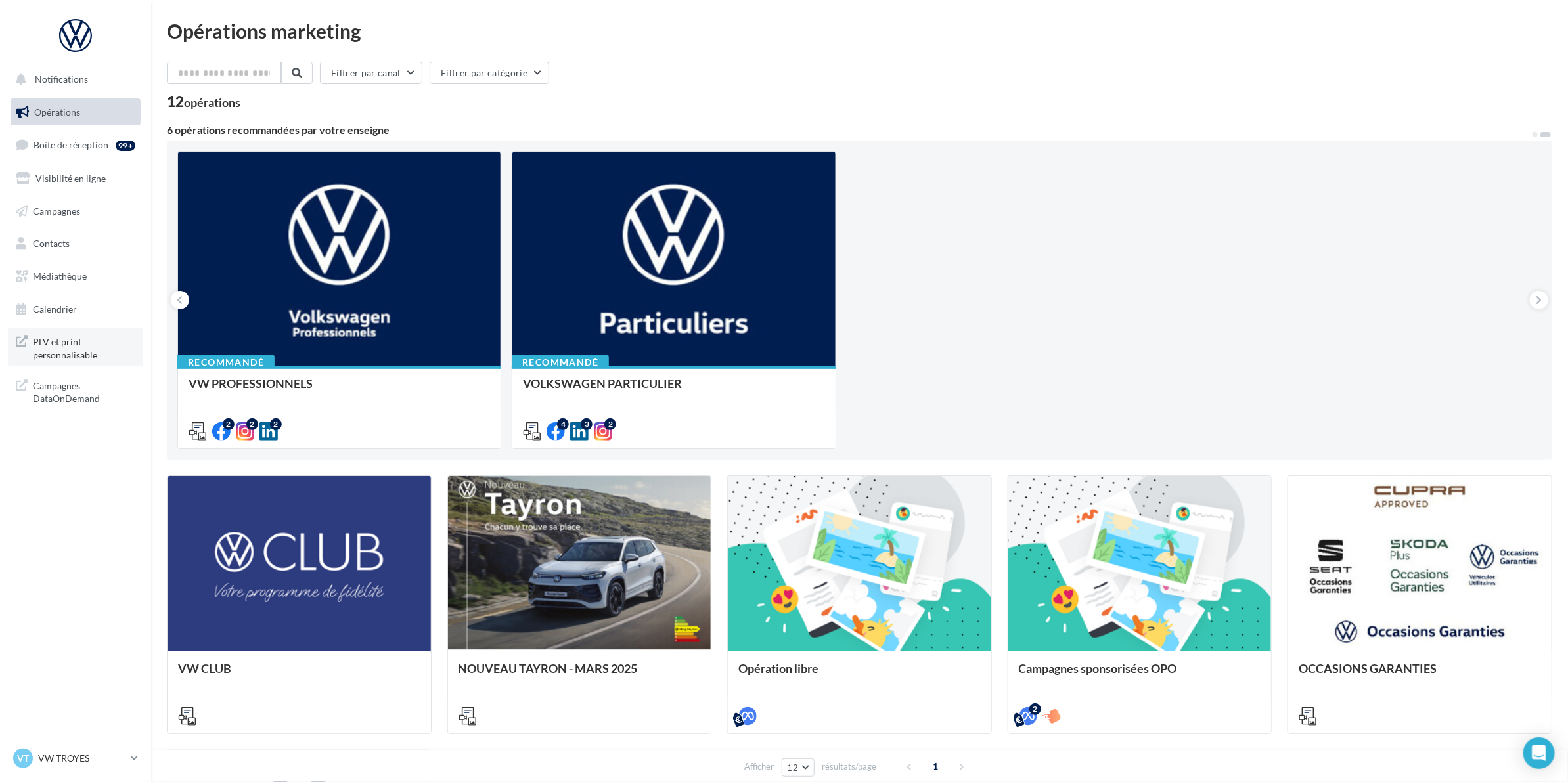
click at [54, 353] on span "PLV et print personnalisable" at bounding box center [83, 347] width 102 height 28
click at [76, 275] on span "Médiathèque" at bounding box center [59, 276] width 54 height 11
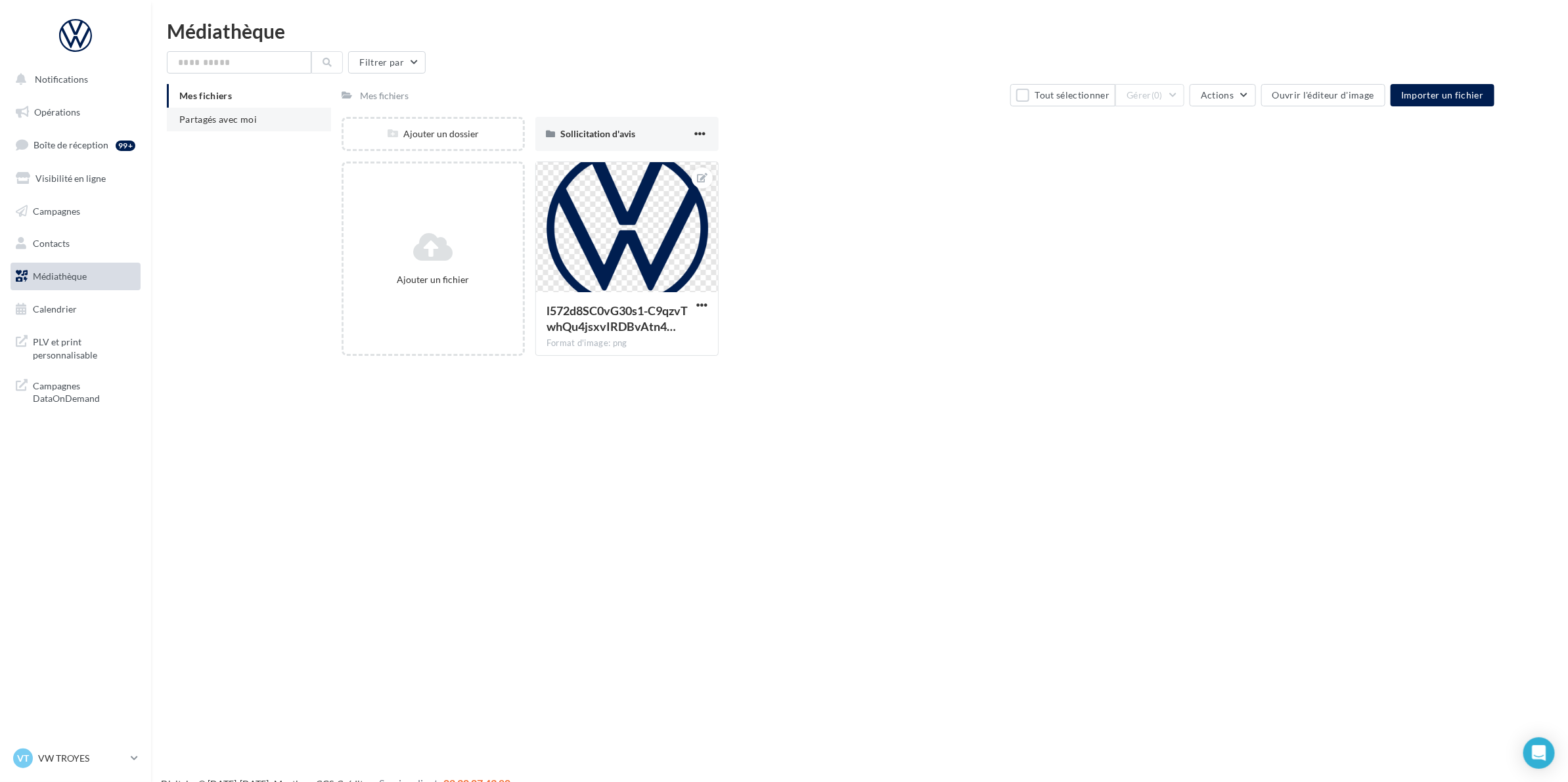
click at [258, 110] on li "Partagés avec moi" at bounding box center [248, 119] width 164 height 24
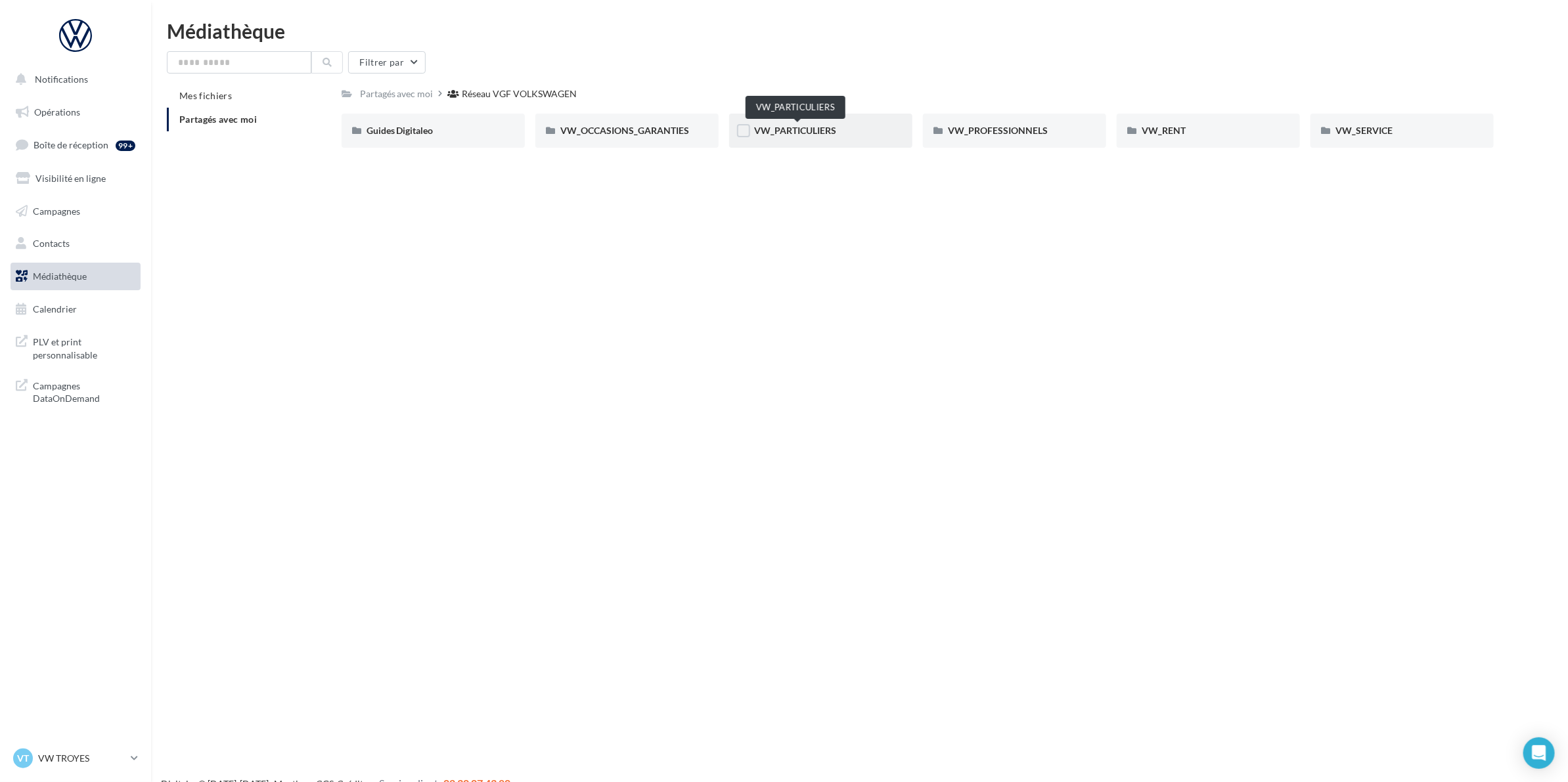
click at [819, 130] on span "VW_PARTICULIERS" at bounding box center [796, 130] width 82 height 11
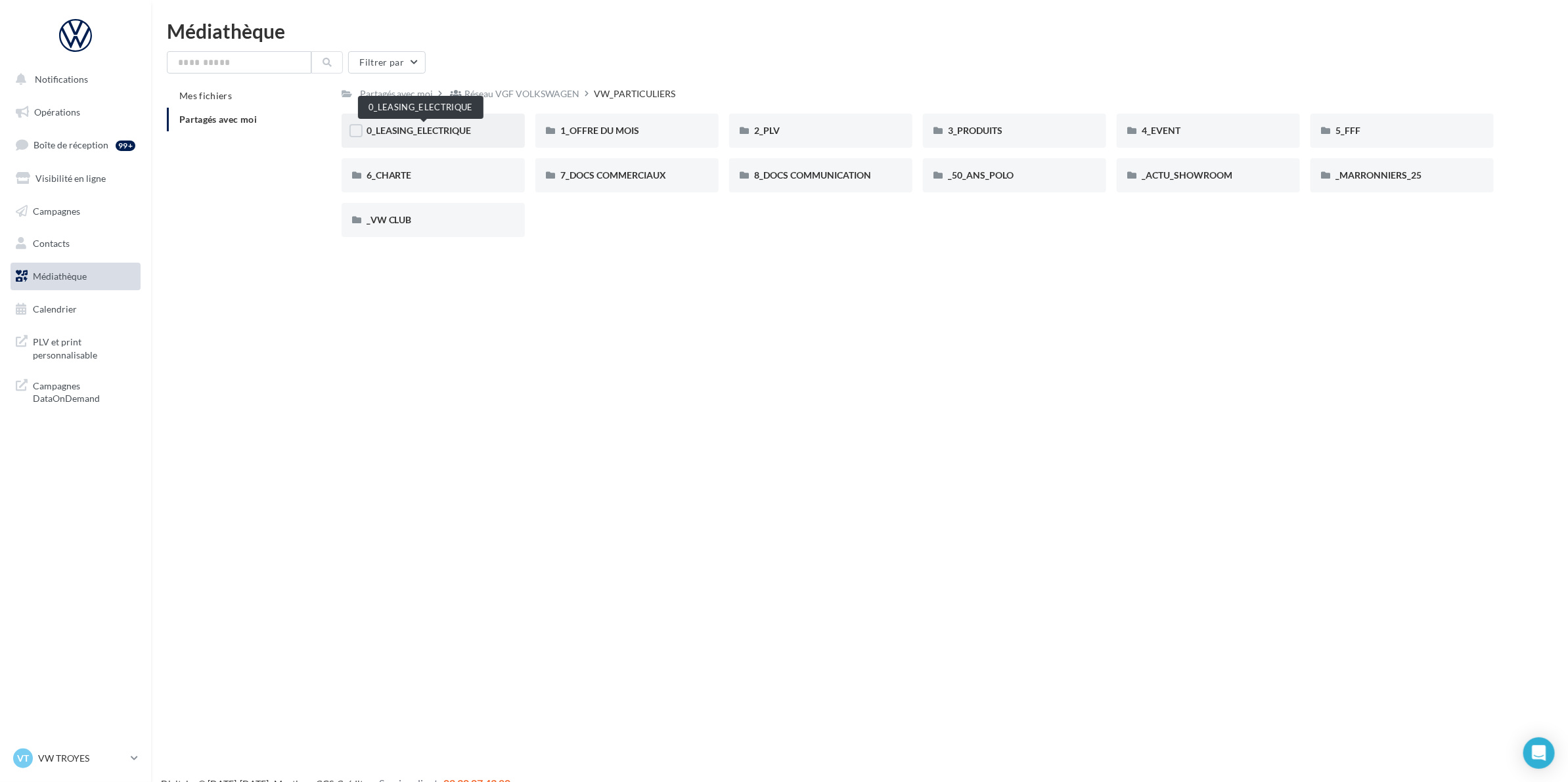
click at [445, 130] on span "0_LEASING_ELECTRIQUE" at bounding box center [419, 130] width 105 height 11
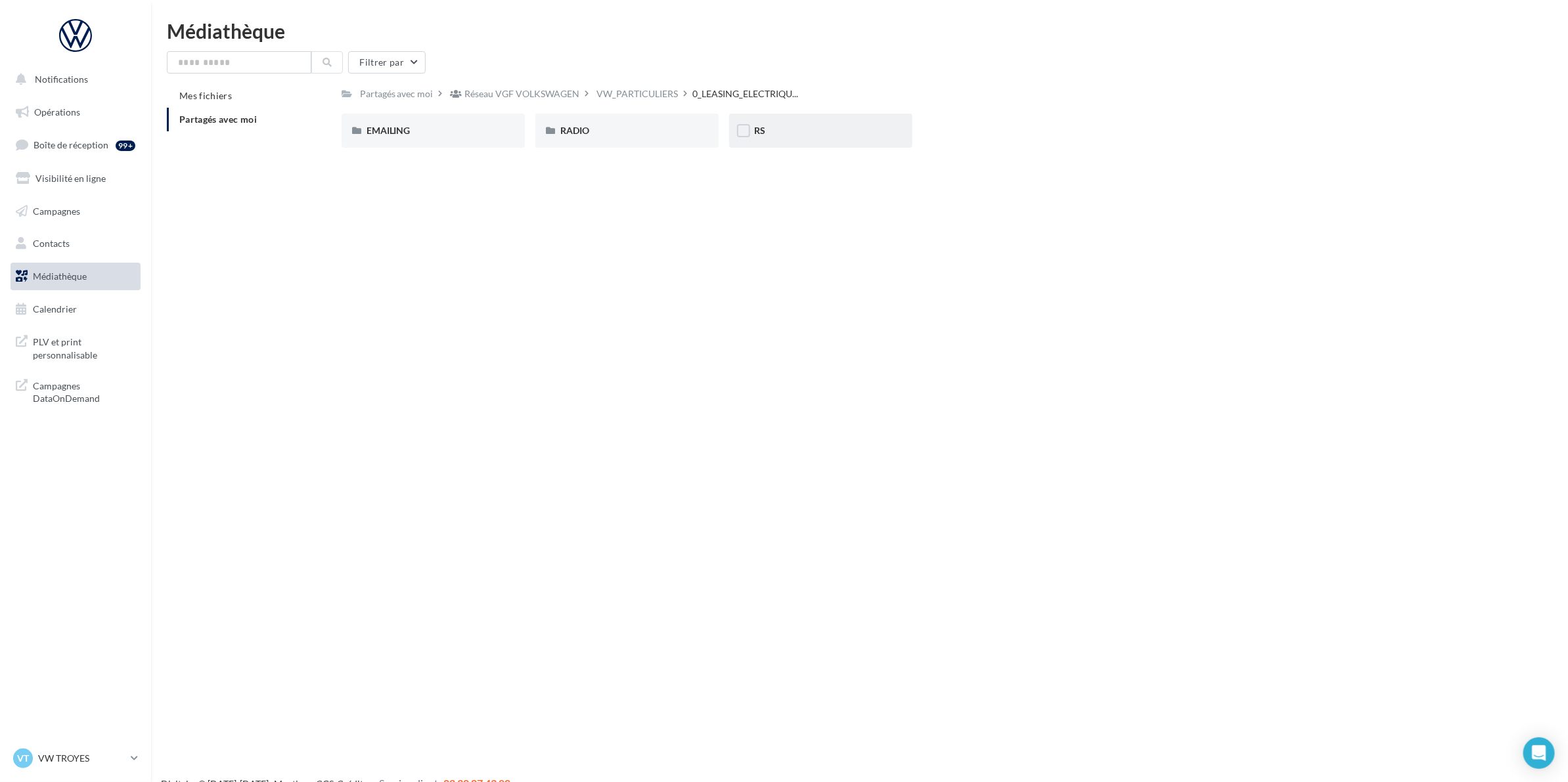
click at [760, 133] on span "RS" at bounding box center [760, 130] width 11 height 11
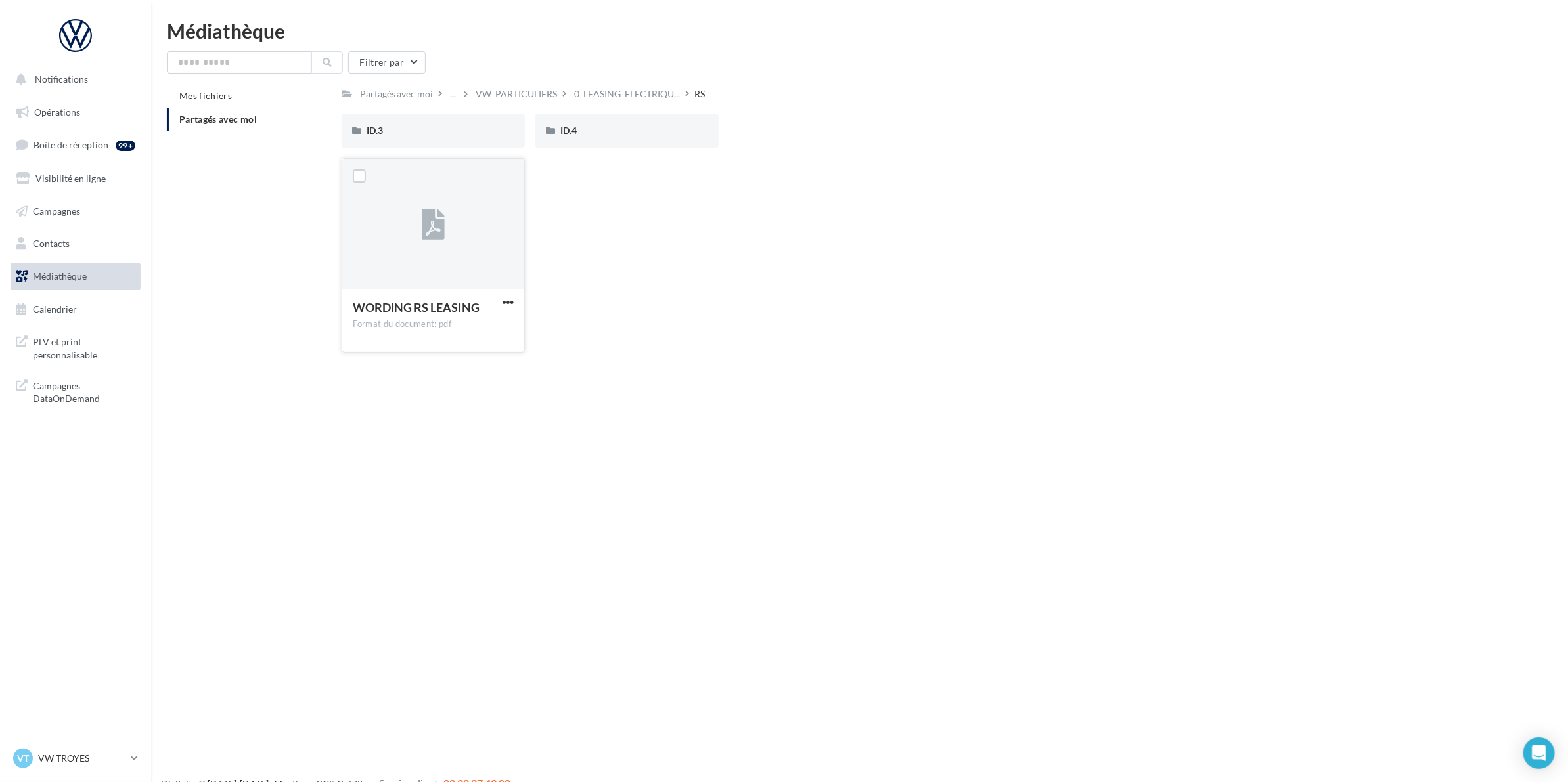
click at [514, 300] on button "button" at bounding box center [508, 303] width 16 height 13
click at [461, 333] on button "Télécharger" at bounding box center [450, 328] width 131 height 34
